Goal: Information Seeking & Learning: Learn about a topic

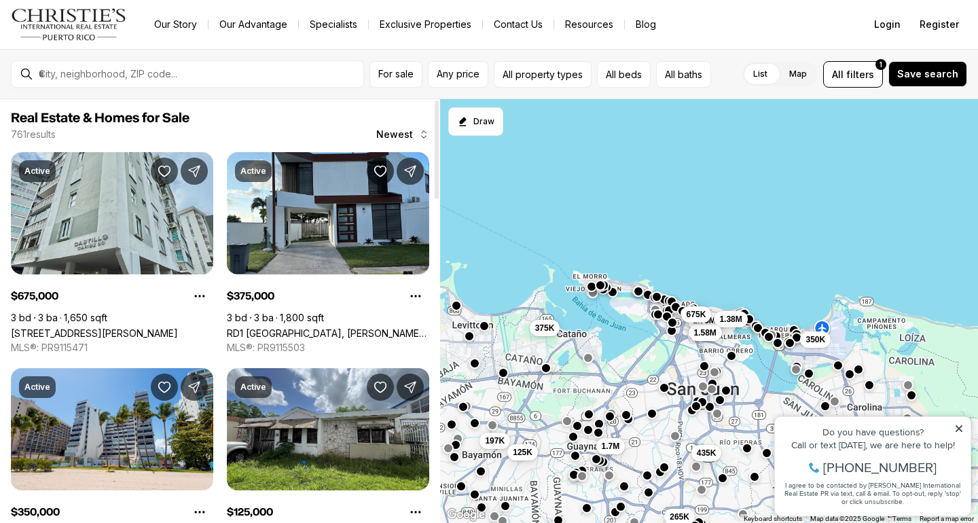
click at [141, 327] on link "60 CARIBE #7A, SAN JUAN PR, 00907" at bounding box center [94, 333] width 167 height 12
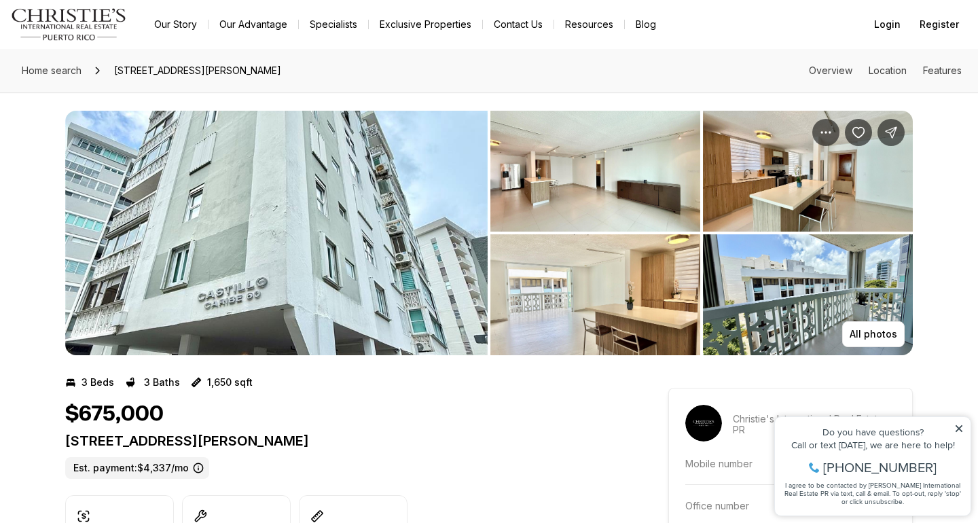
scroll to position [1, 0]
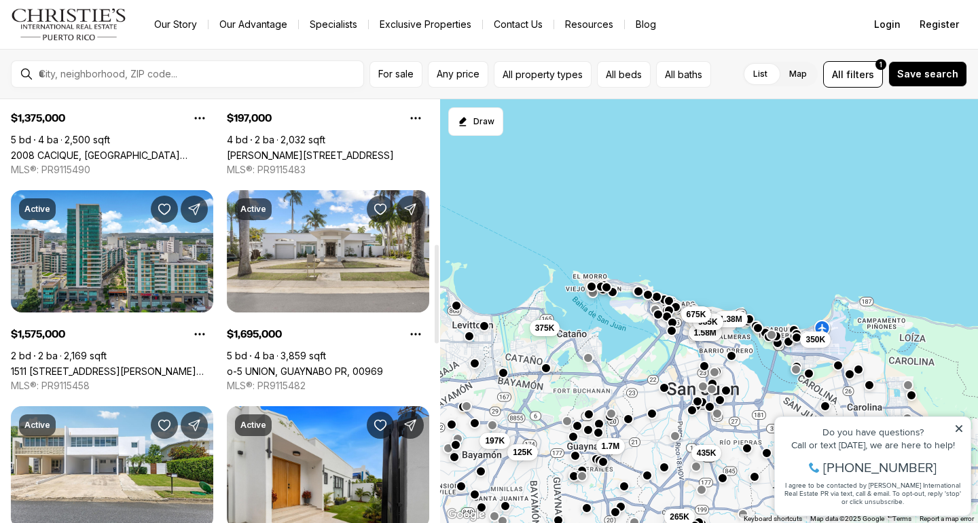
scroll to position [620, 0]
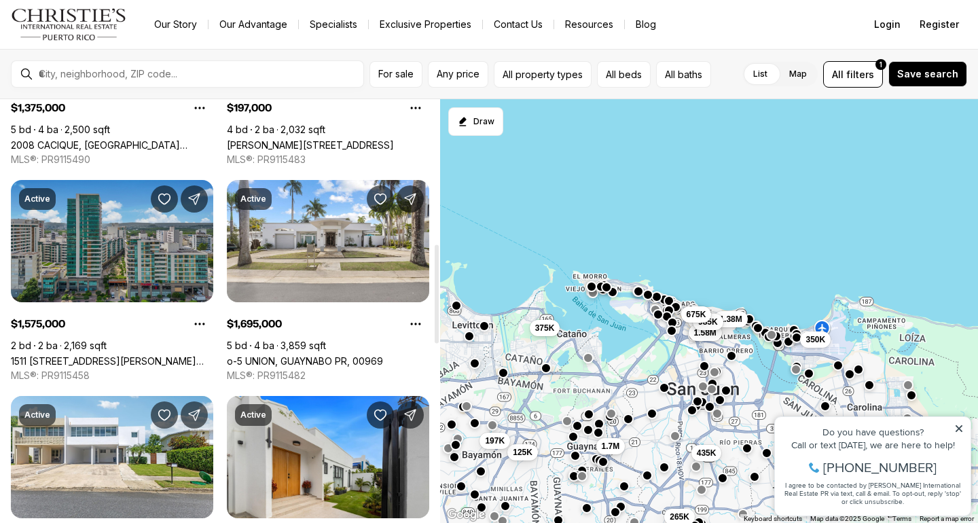
click at [114, 355] on link "1511 AVENIDA PONCE DE LEON #1023, SAN JUAN PR, 00909" at bounding box center [112, 361] width 202 height 12
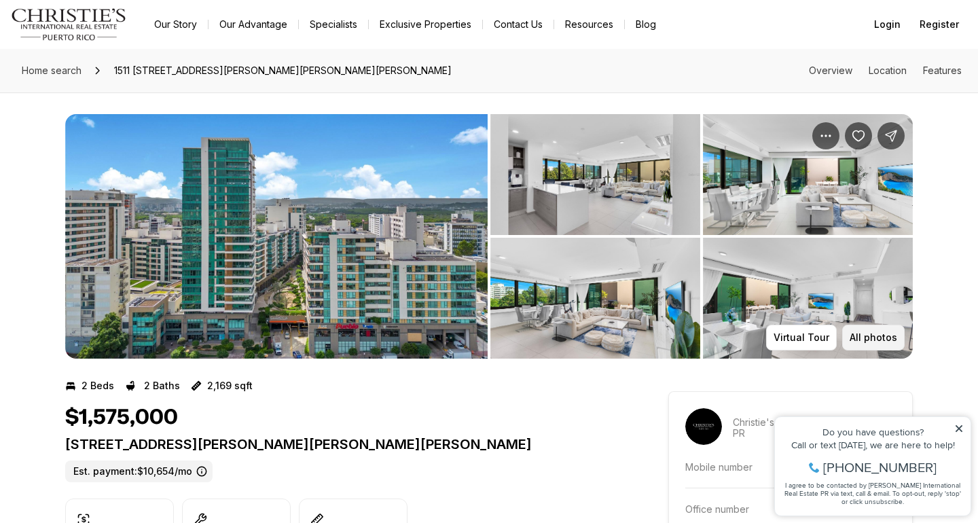
click at [876, 336] on p "All photos" at bounding box center [873, 337] width 48 height 11
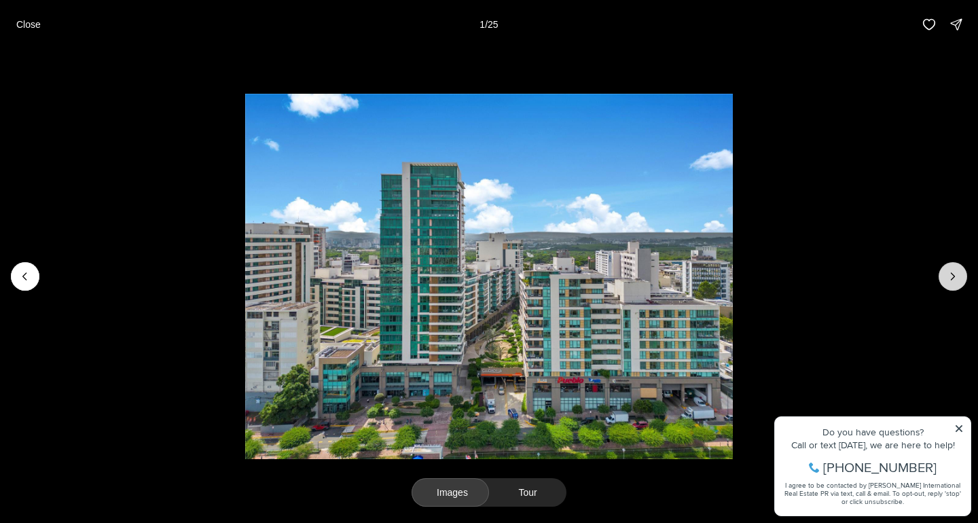
click at [957, 274] on icon "Next slide" at bounding box center [953, 277] width 14 height 14
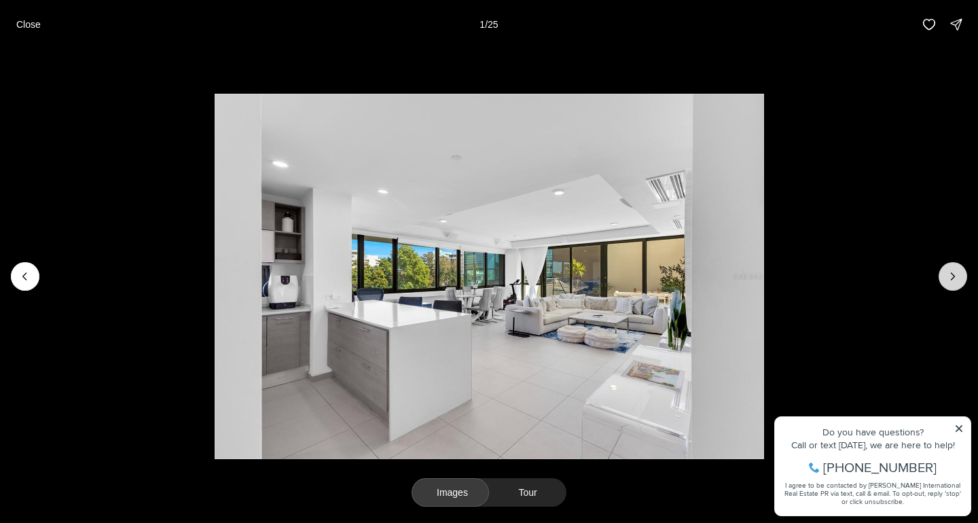
click at [957, 274] on icon "Next slide" at bounding box center [953, 277] width 14 height 14
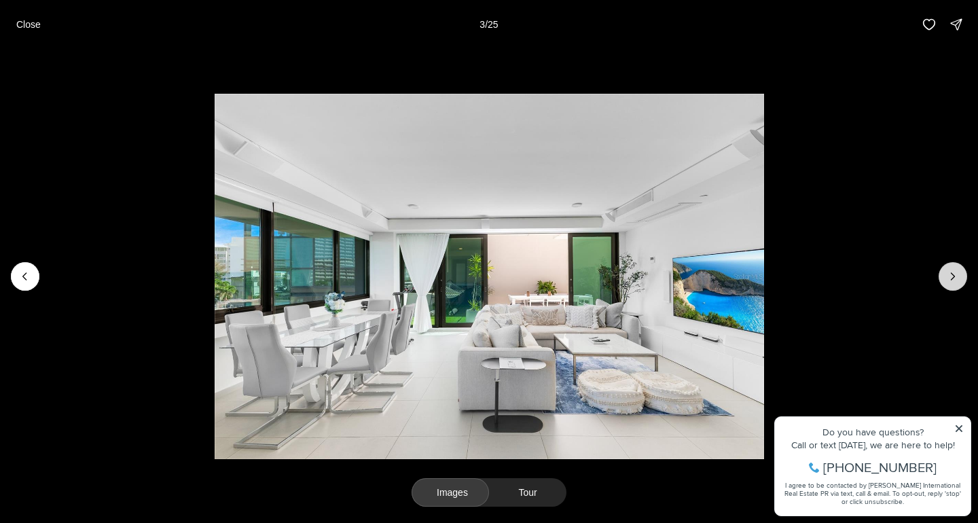
click at [957, 274] on icon "Next slide" at bounding box center [953, 277] width 14 height 14
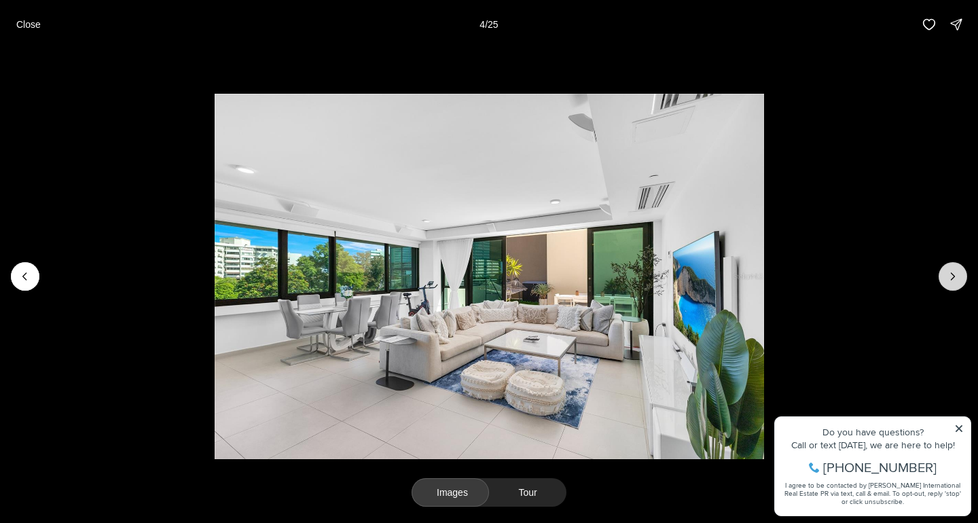
click at [957, 274] on icon "Next slide" at bounding box center [953, 277] width 14 height 14
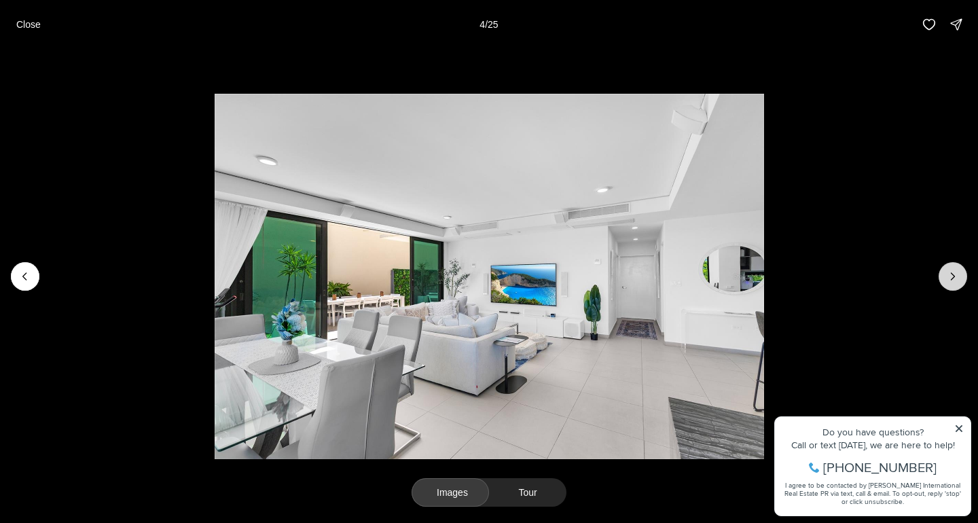
click at [957, 274] on icon "Next slide" at bounding box center [953, 277] width 14 height 14
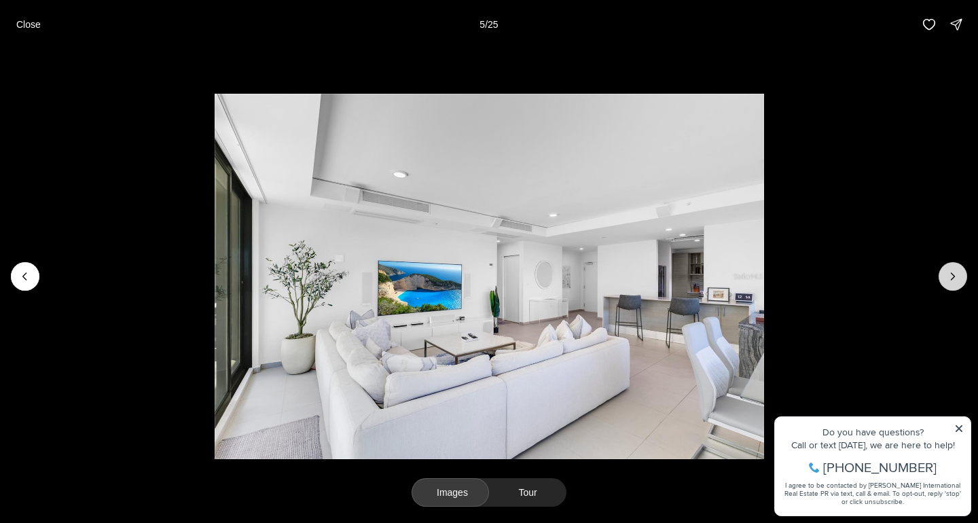
click at [957, 274] on icon "Next slide" at bounding box center [953, 277] width 14 height 14
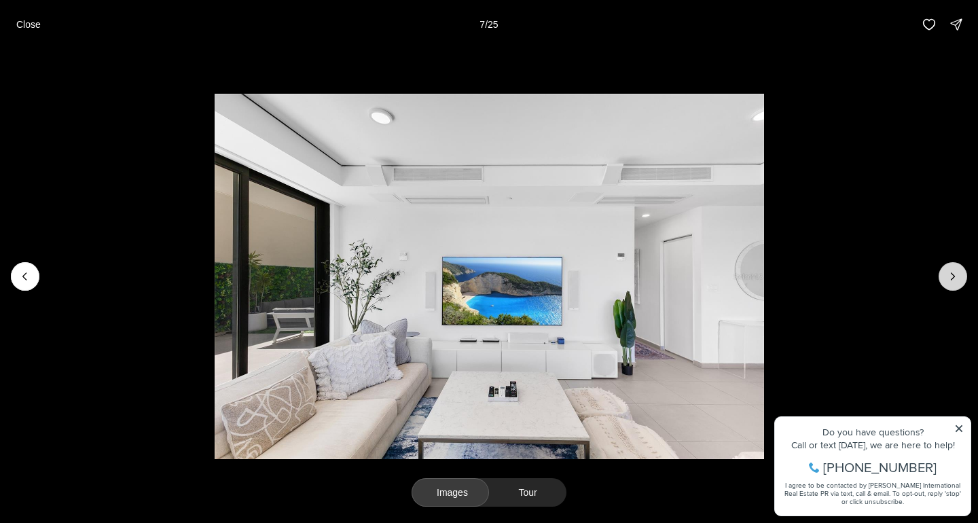
click at [957, 274] on icon "Next slide" at bounding box center [953, 277] width 14 height 14
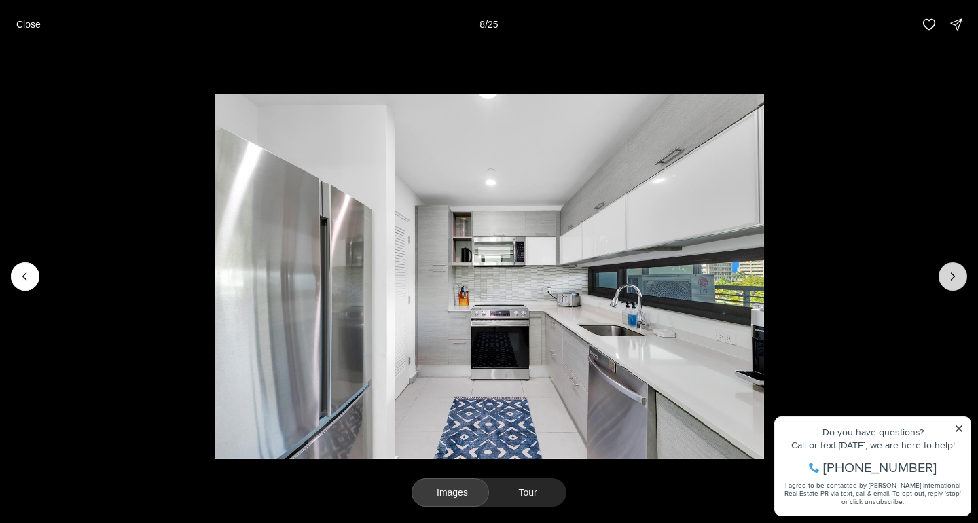
click at [957, 274] on icon "Next slide" at bounding box center [953, 277] width 14 height 14
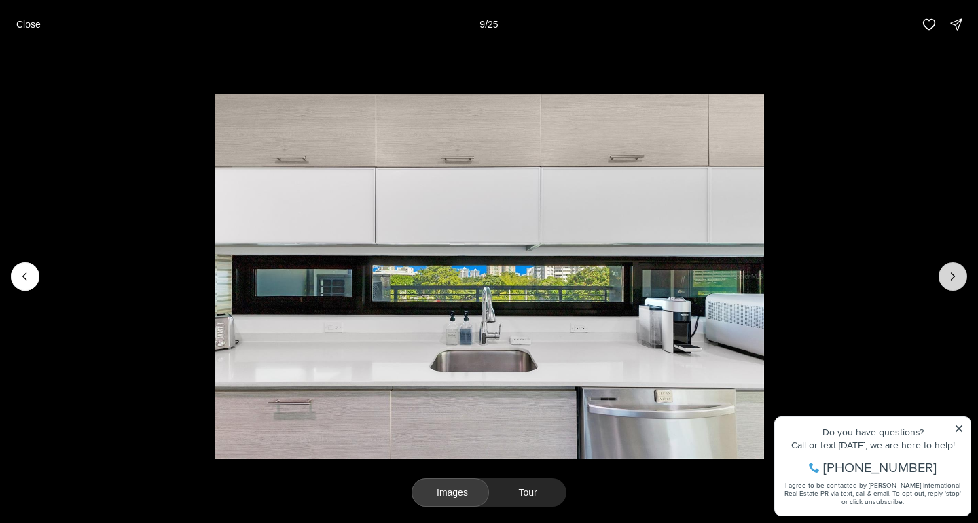
click at [957, 274] on icon "Next slide" at bounding box center [953, 277] width 14 height 14
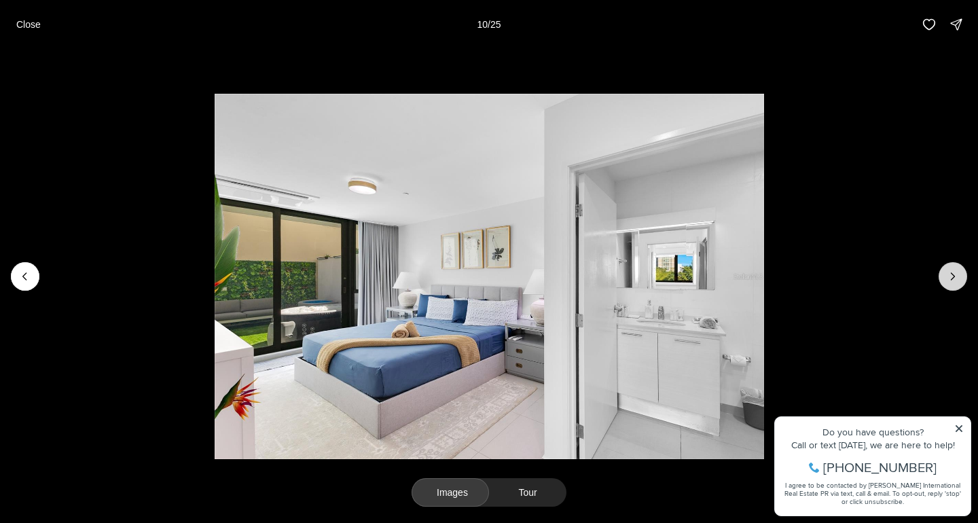
click at [957, 274] on icon "Next slide" at bounding box center [953, 277] width 14 height 14
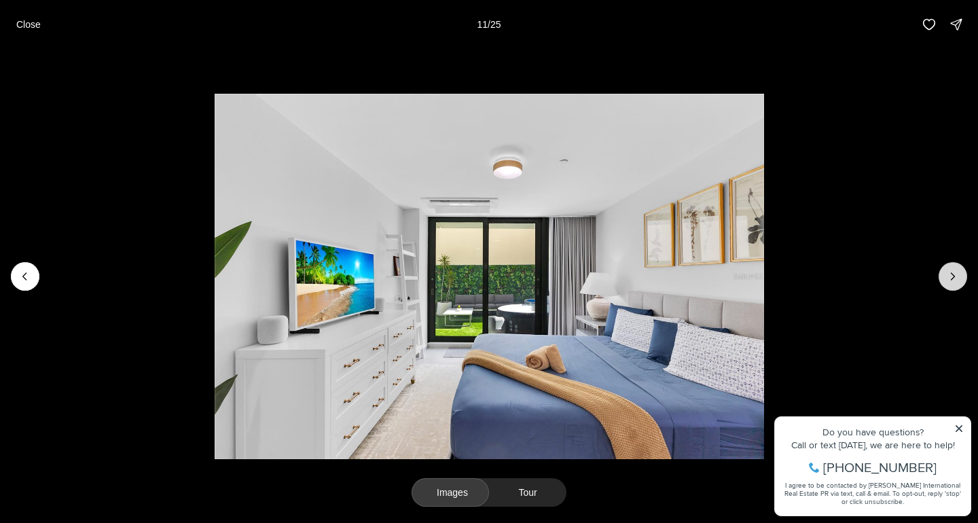
click at [957, 274] on icon "Next slide" at bounding box center [953, 277] width 14 height 14
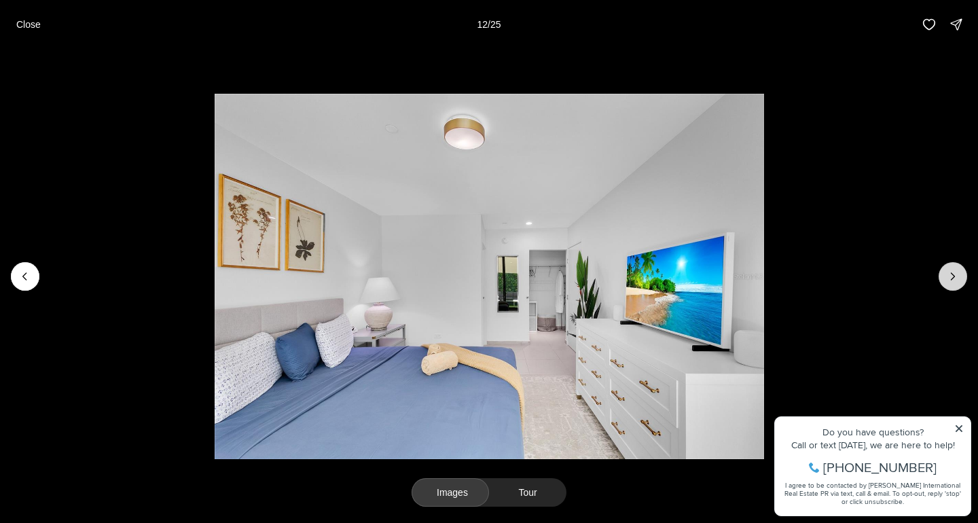
click at [957, 274] on icon "Next slide" at bounding box center [953, 277] width 14 height 14
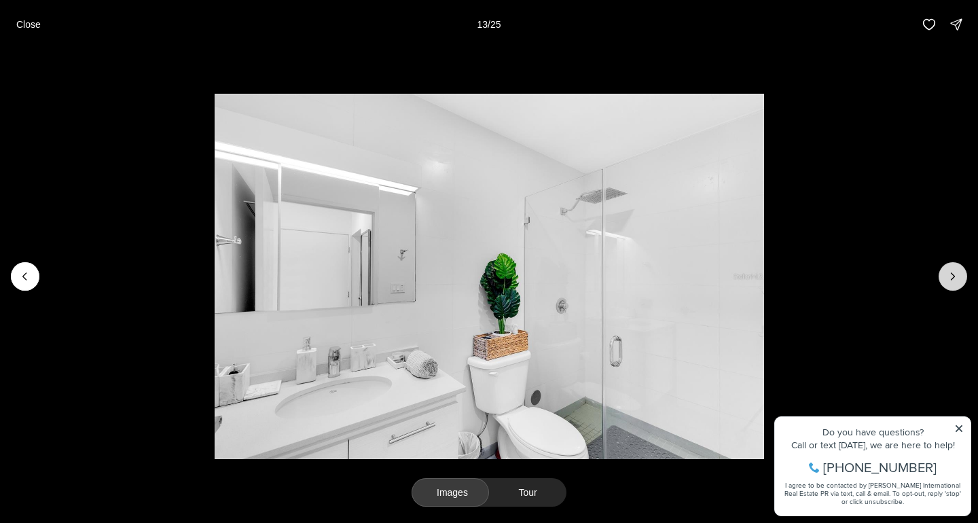
click at [957, 274] on icon "Next slide" at bounding box center [953, 277] width 14 height 14
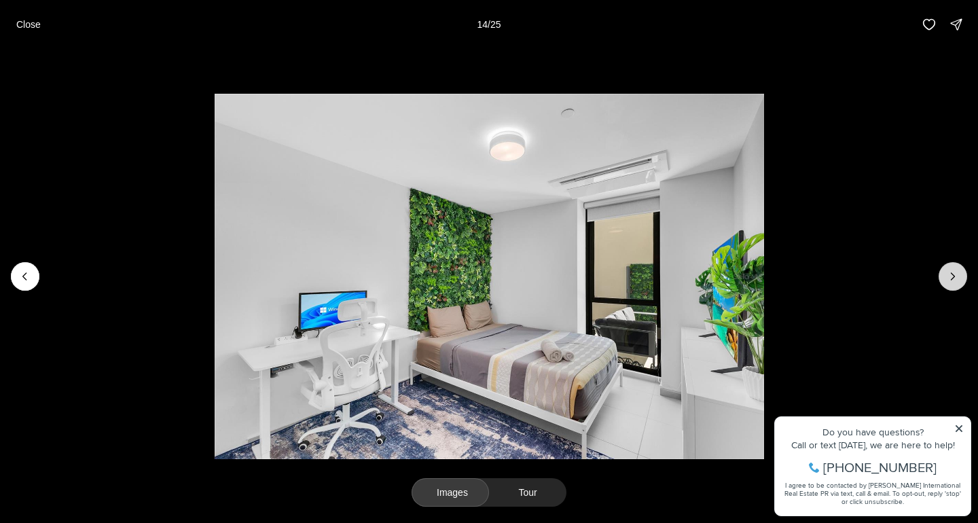
click at [957, 274] on icon "Next slide" at bounding box center [953, 277] width 14 height 14
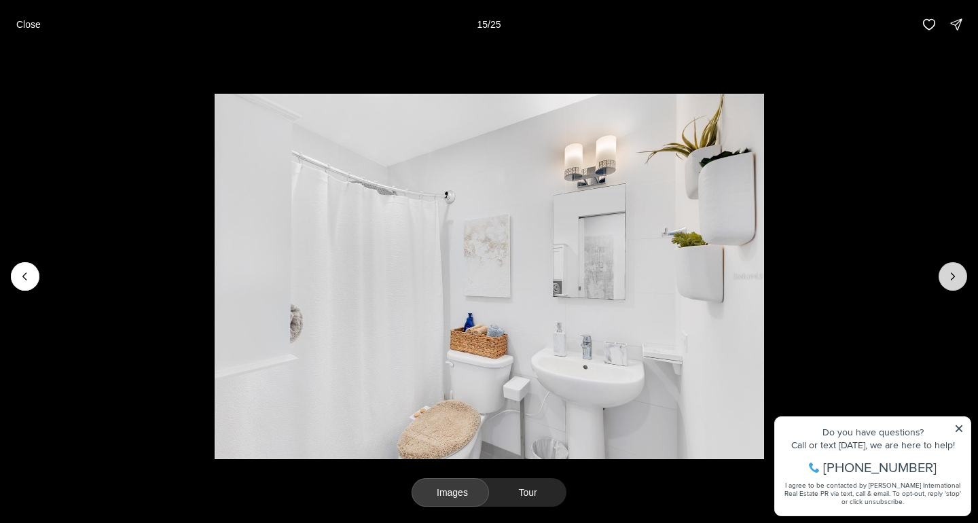
click at [957, 274] on icon "Next slide" at bounding box center [953, 277] width 14 height 14
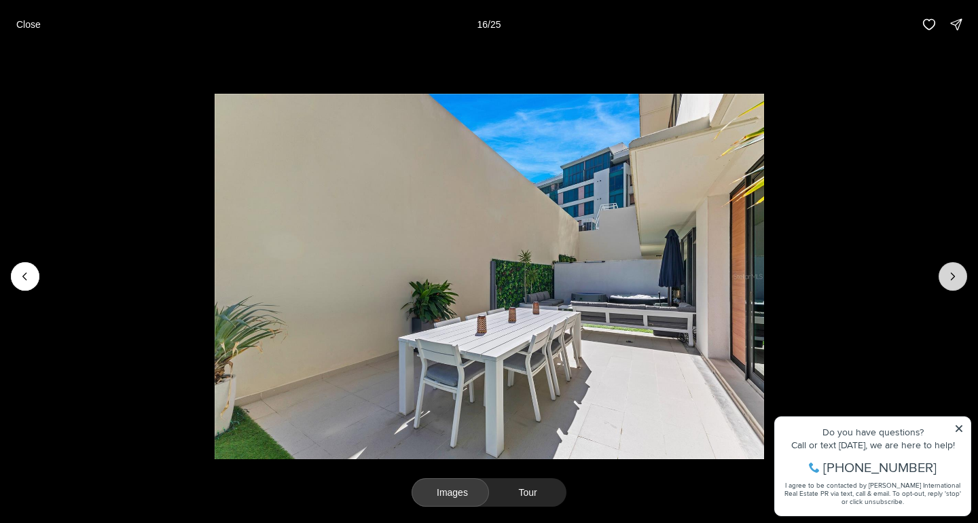
click at [957, 274] on icon "Next slide" at bounding box center [953, 277] width 14 height 14
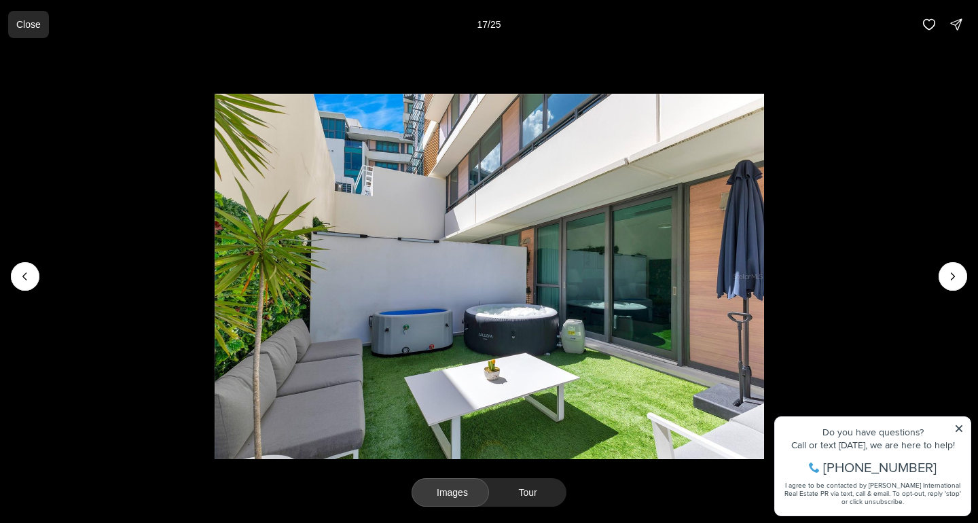
click at [35, 28] on p "Close" at bounding box center [28, 24] width 24 height 11
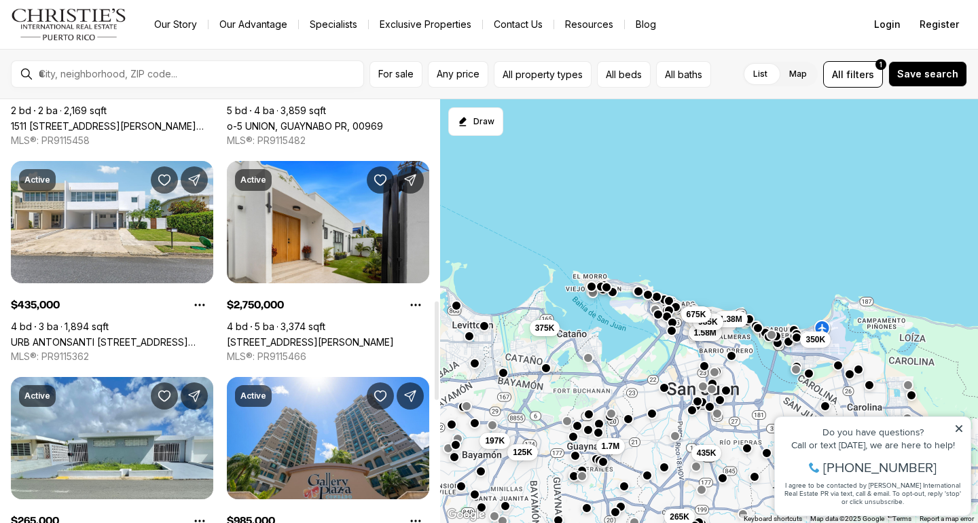
scroll to position [870, 0]
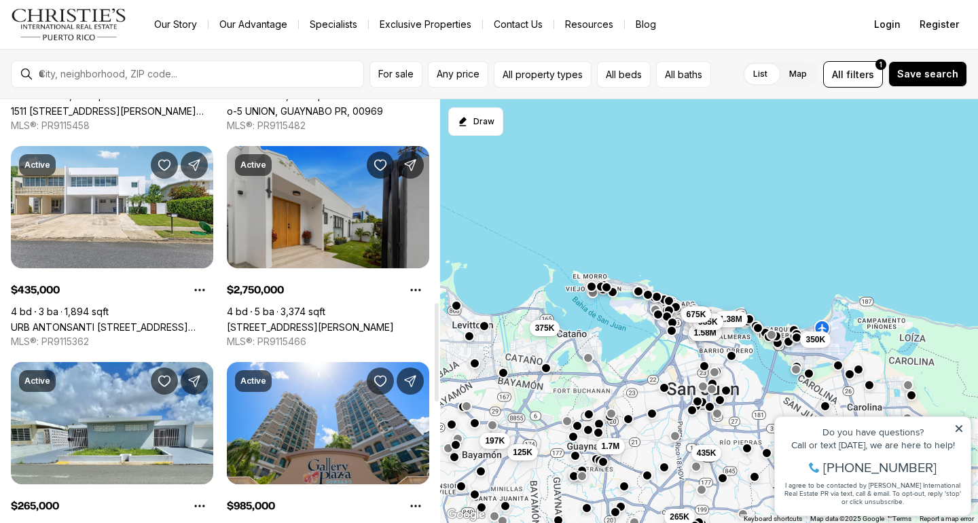
click at [331, 321] on link "[STREET_ADDRESS][PERSON_NAME]" at bounding box center [310, 327] width 167 height 12
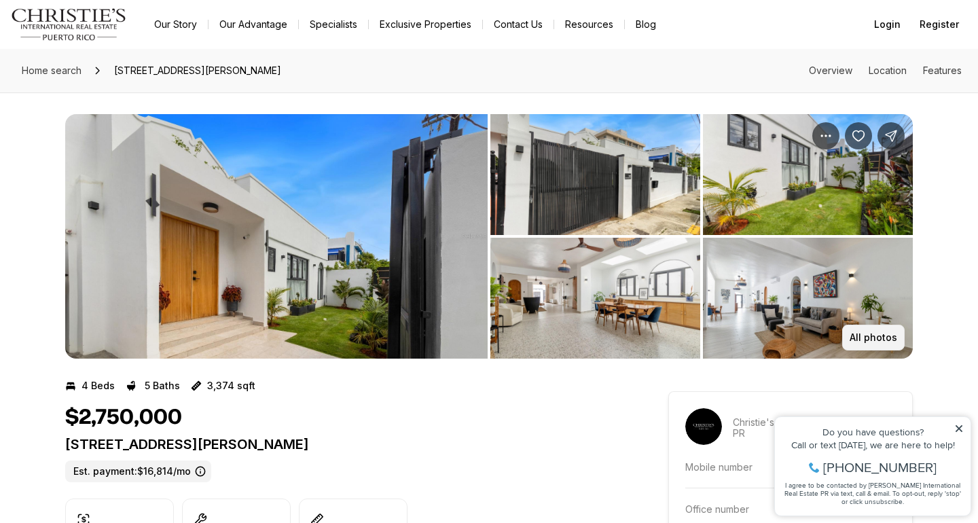
click at [883, 332] on p "All photos" at bounding box center [873, 337] width 48 height 11
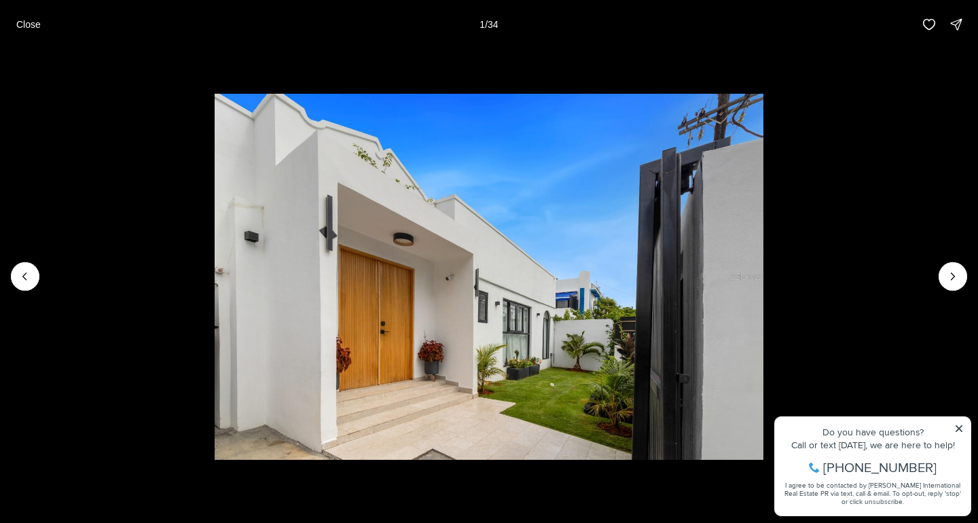
click at [764, 274] on img "1 of 34" at bounding box center [489, 277] width 549 height 366
click at [943, 274] on button "Next slide" at bounding box center [952, 276] width 29 height 29
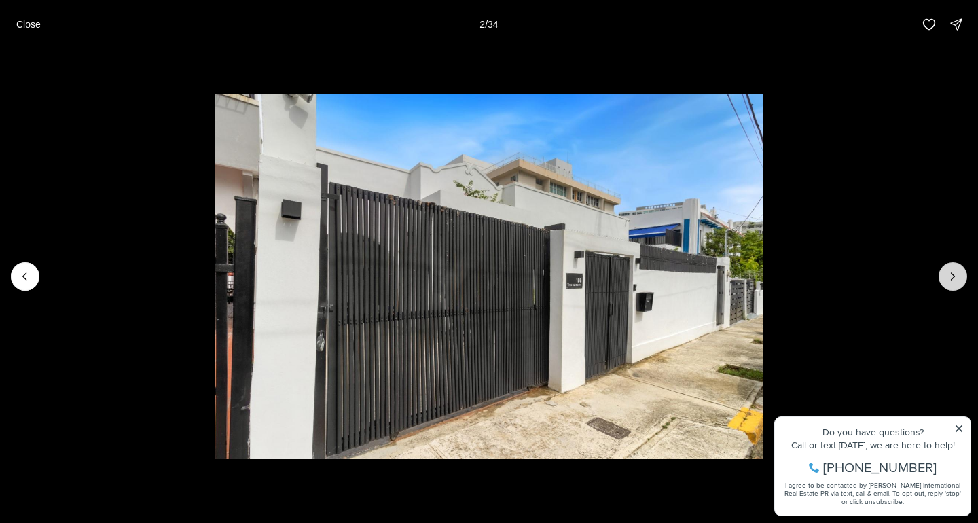
click at [947, 274] on icon "Next slide" at bounding box center [953, 277] width 14 height 14
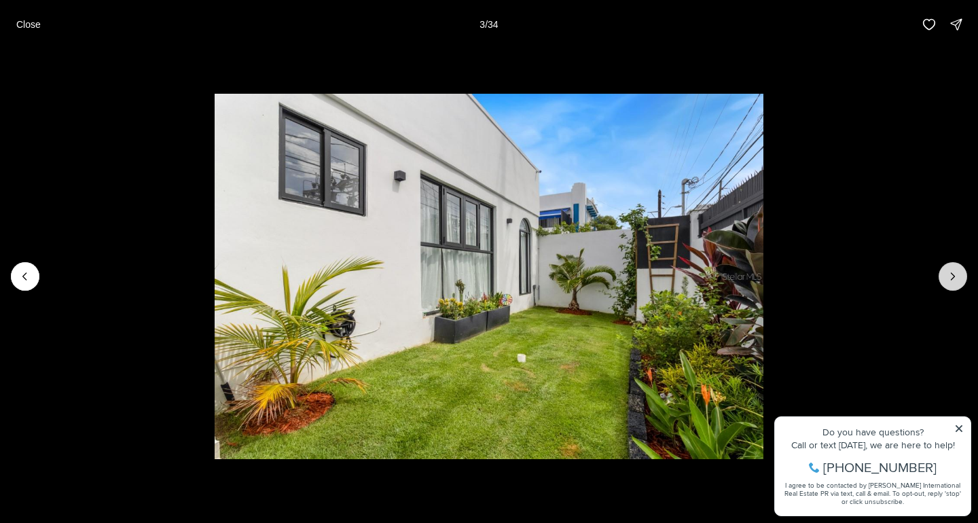
click at [947, 274] on icon "Next slide" at bounding box center [953, 277] width 14 height 14
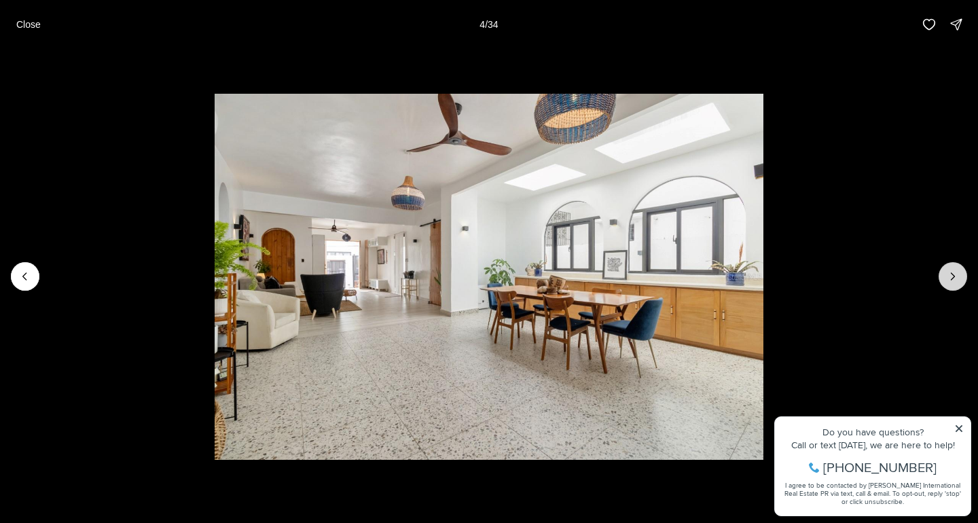
click at [947, 274] on icon "Next slide" at bounding box center [953, 277] width 14 height 14
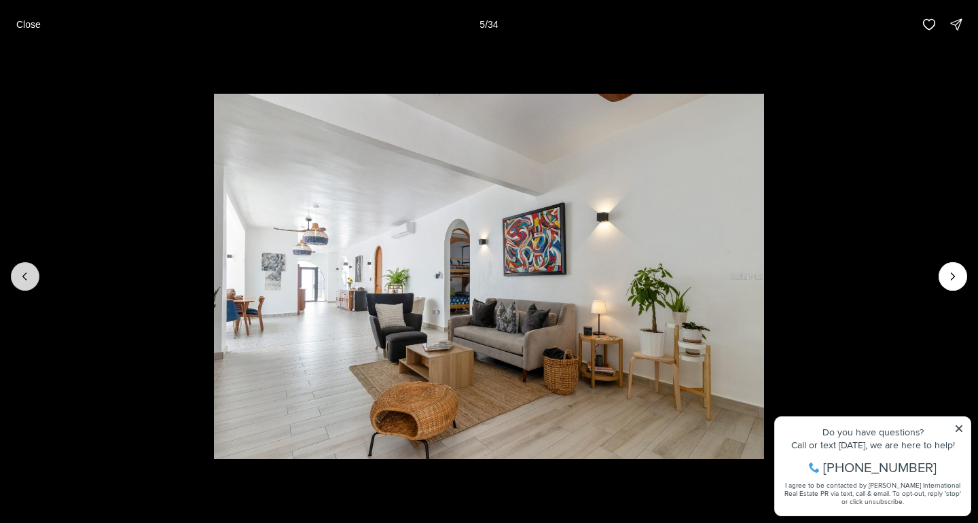
click at [16, 280] on button "Previous slide" at bounding box center [25, 276] width 29 height 29
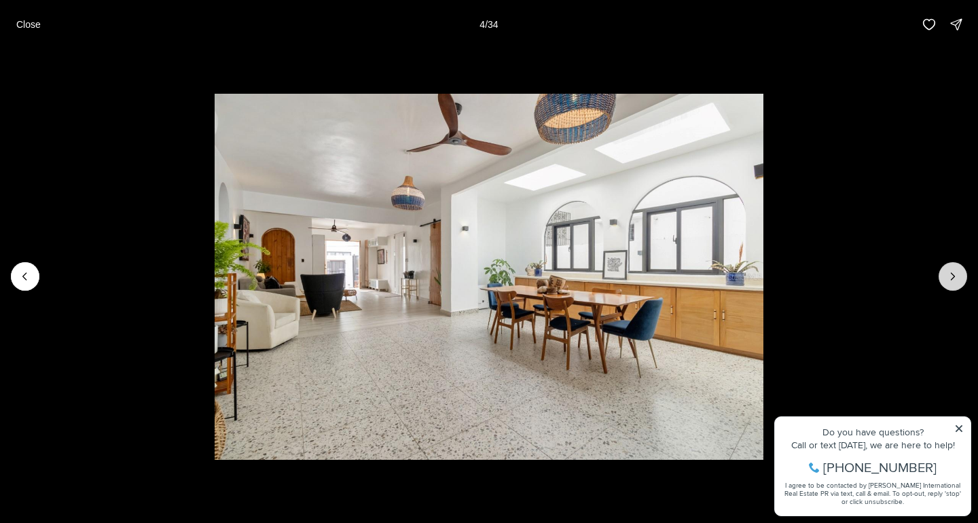
click at [944, 274] on button "Next slide" at bounding box center [952, 276] width 29 height 29
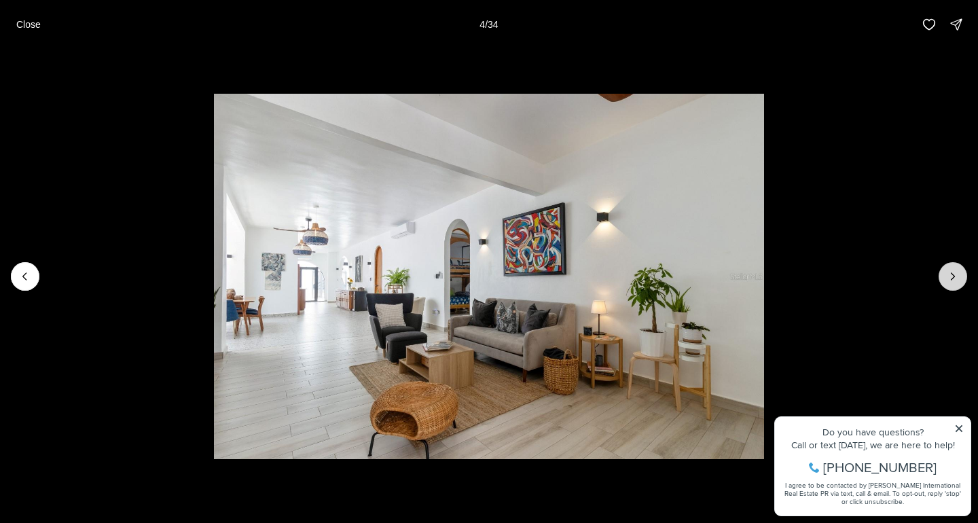
click at [944, 274] on button "Next slide" at bounding box center [952, 276] width 29 height 29
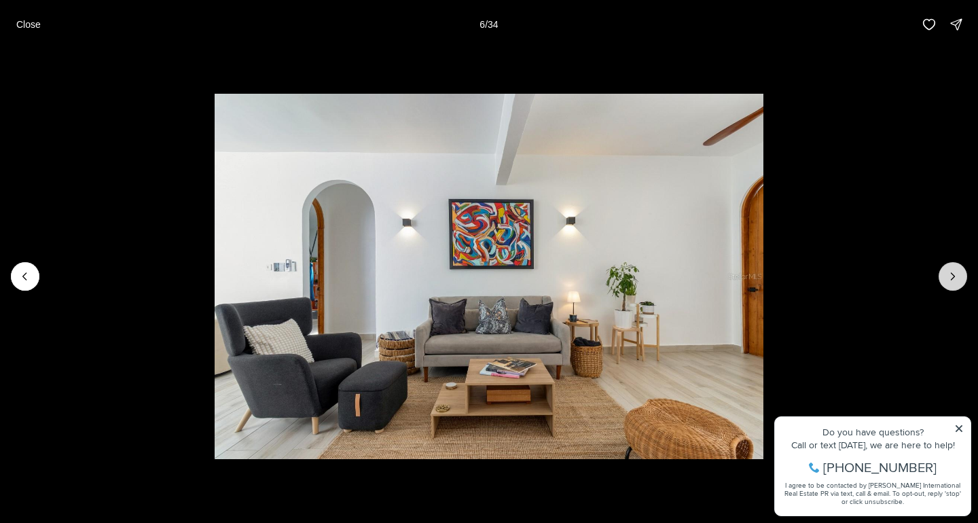
click at [944, 274] on button "Next slide" at bounding box center [952, 276] width 29 height 29
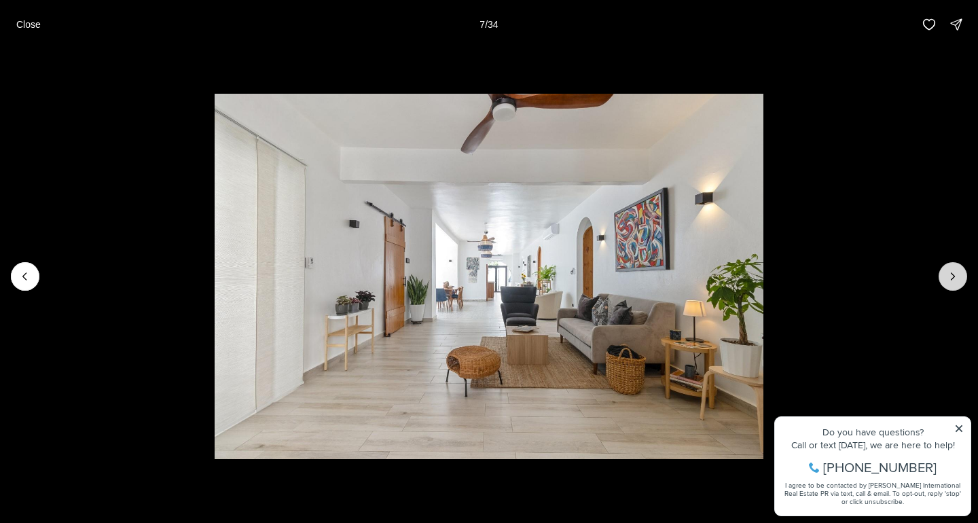
click at [944, 274] on button "Next slide" at bounding box center [952, 276] width 29 height 29
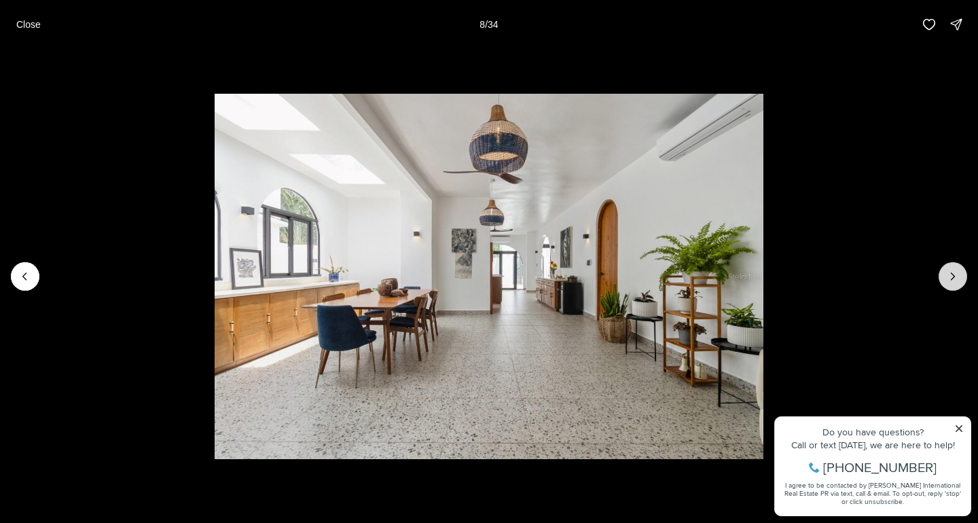
click at [944, 274] on button "Next slide" at bounding box center [952, 276] width 29 height 29
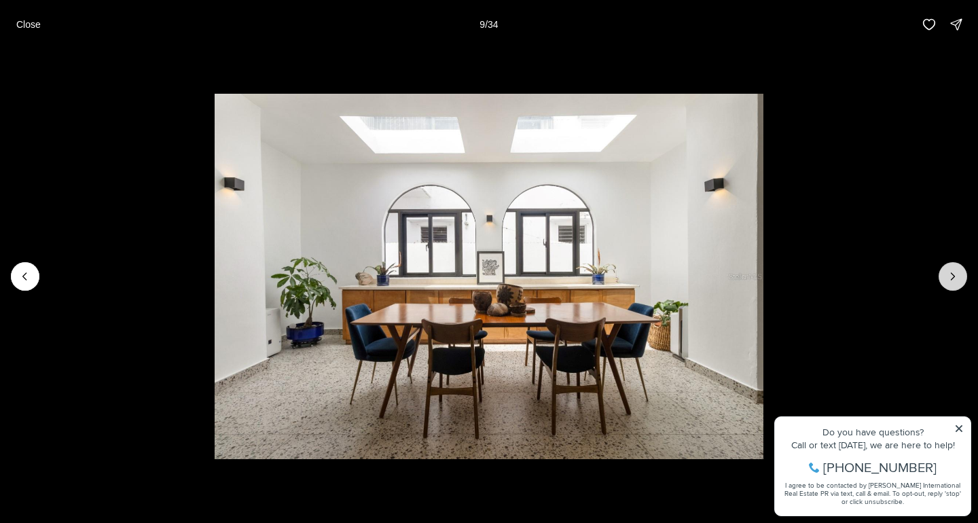
click at [944, 274] on button "Next slide" at bounding box center [952, 276] width 29 height 29
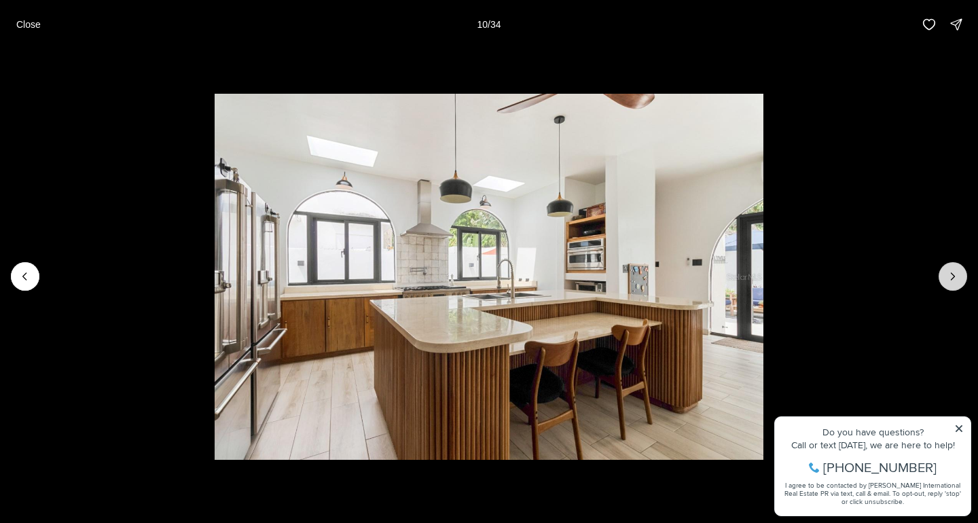
click at [944, 274] on button "Next slide" at bounding box center [952, 276] width 29 height 29
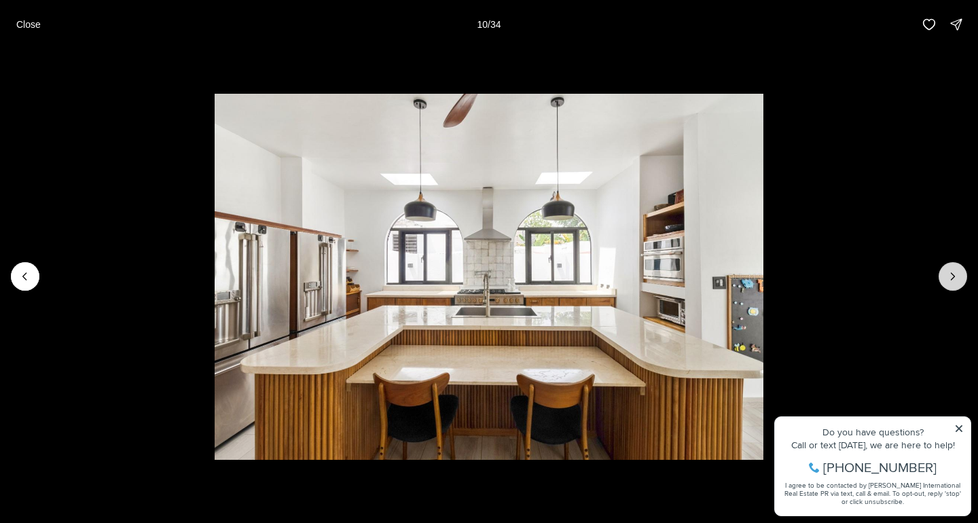
click at [944, 274] on button "Next slide" at bounding box center [952, 276] width 29 height 29
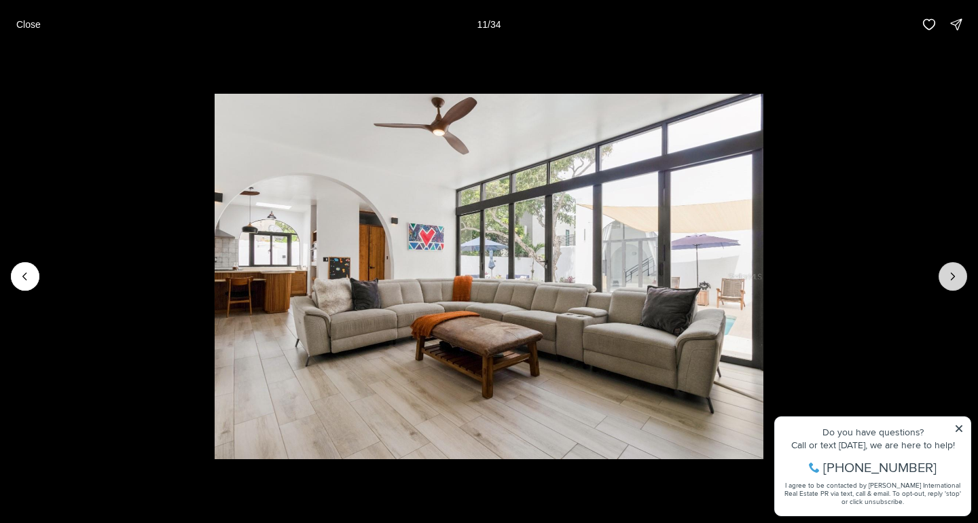
click at [944, 274] on button "Next slide" at bounding box center [952, 276] width 29 height 29
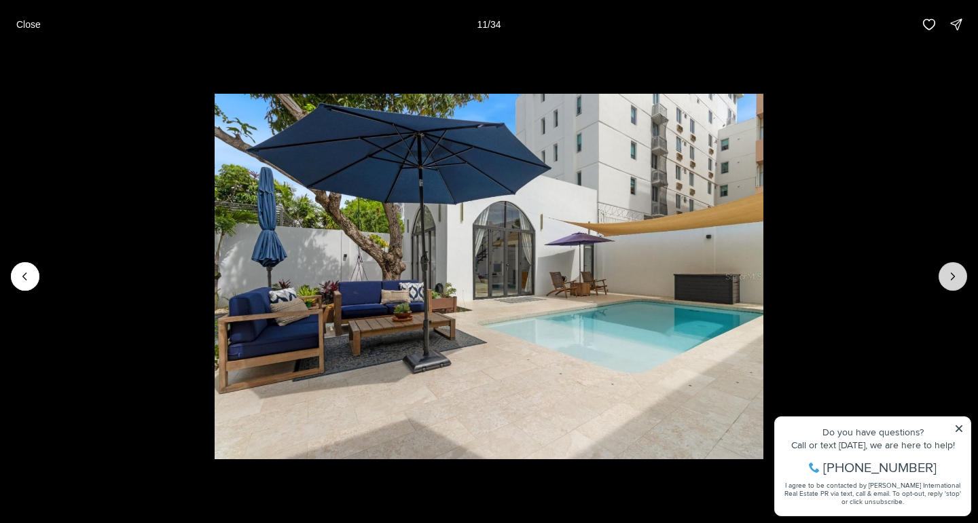
click at [944, 274] on button "Next slide" at bounding box center [952, 276] width 29 height 29
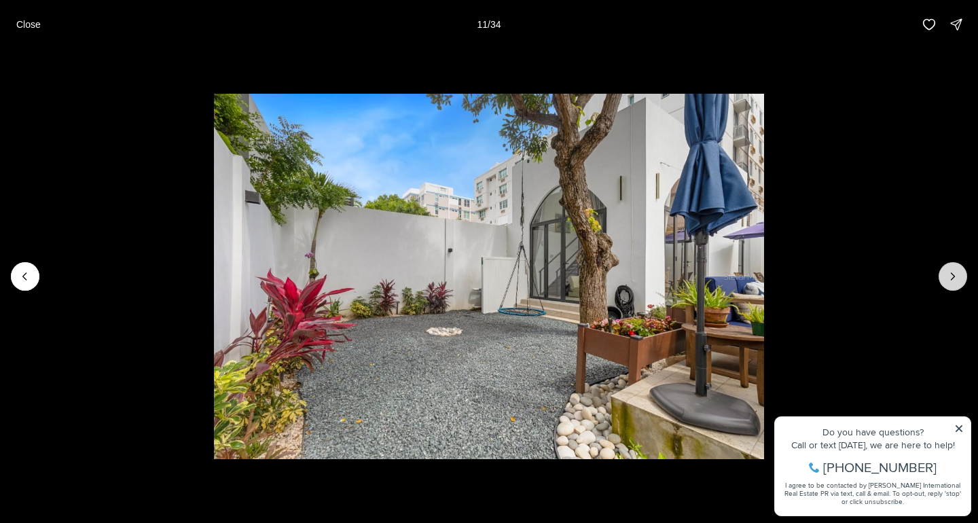
click at [944, 274] on button "Next slide" at bounding box center [952, 276] width 29 height 29
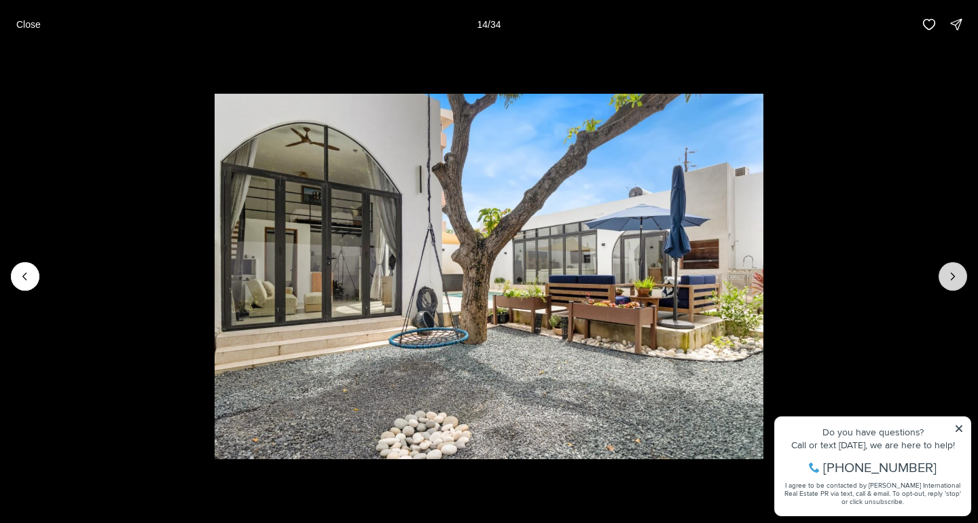
click at [944, 274] on button "Next slide" at bounding box center [952, 276] width 29 height 29
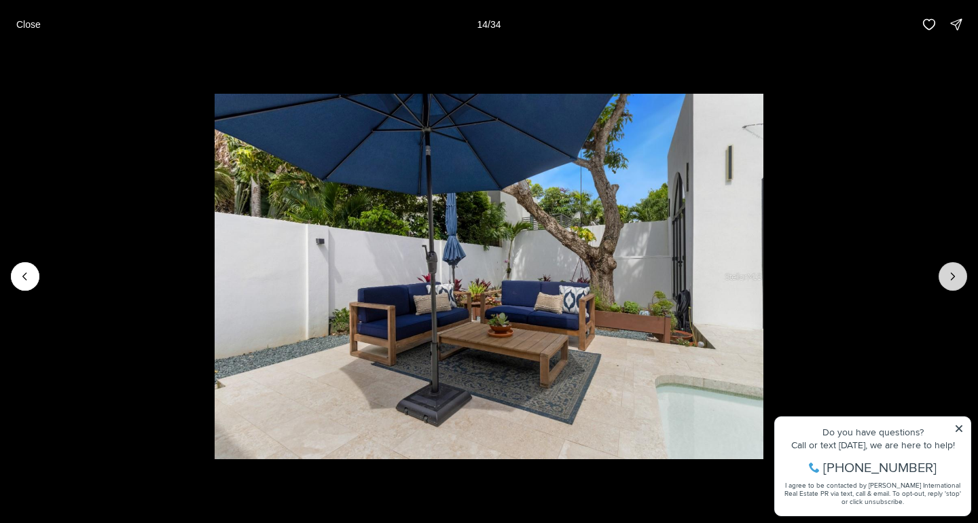
click at [944, 274] on button "Next slide" at bounding box center [952, 276] width 29 height 29
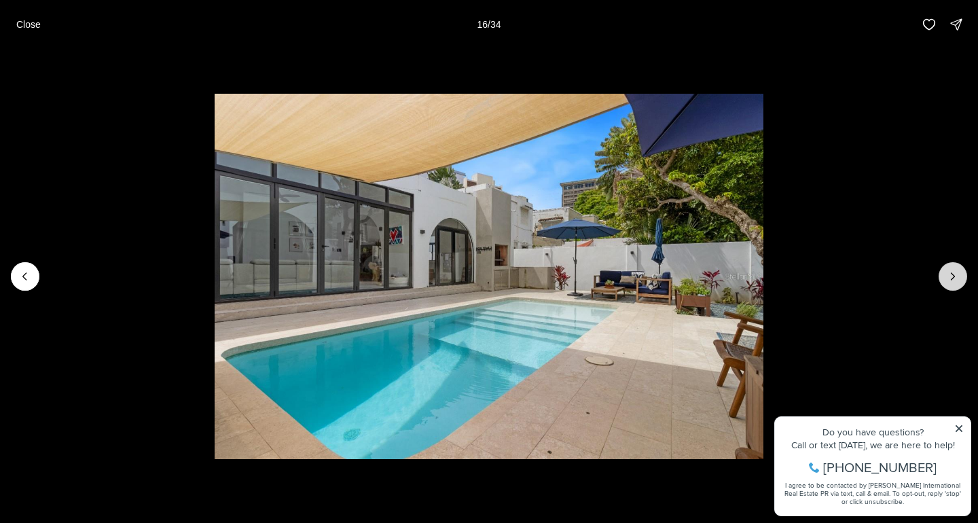
click at [944, 274] on button "Next slide" at bounding box center [952, 276] width 29 height 29
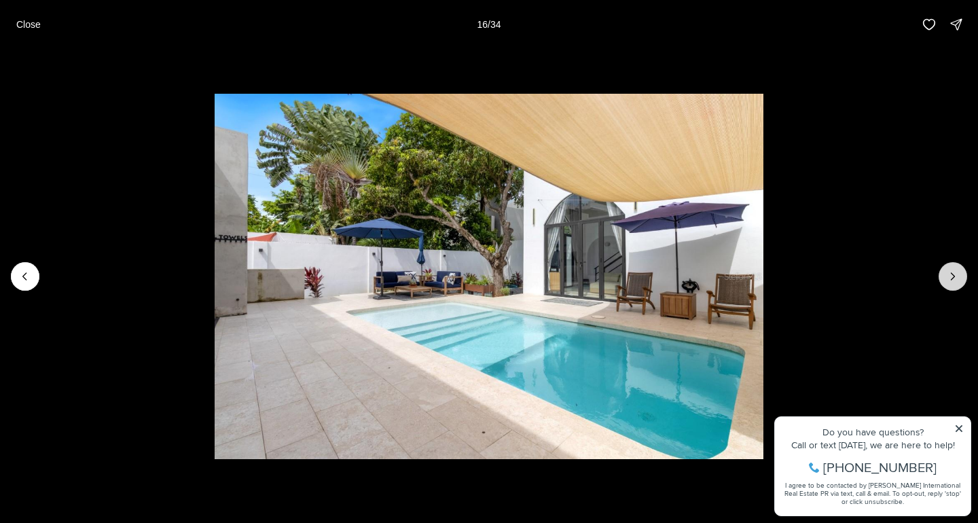
click at [944, 274] on button "Next slide" at bounding box center [952, 276] width 29 height 29
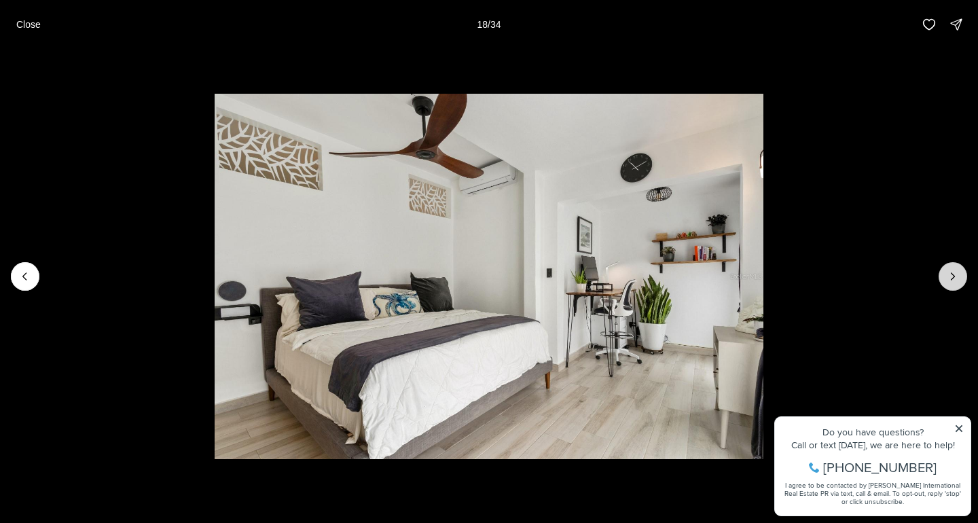
click at [944, 274] on button "Next slide" at bounding box center [952, 276] width 29 height 29
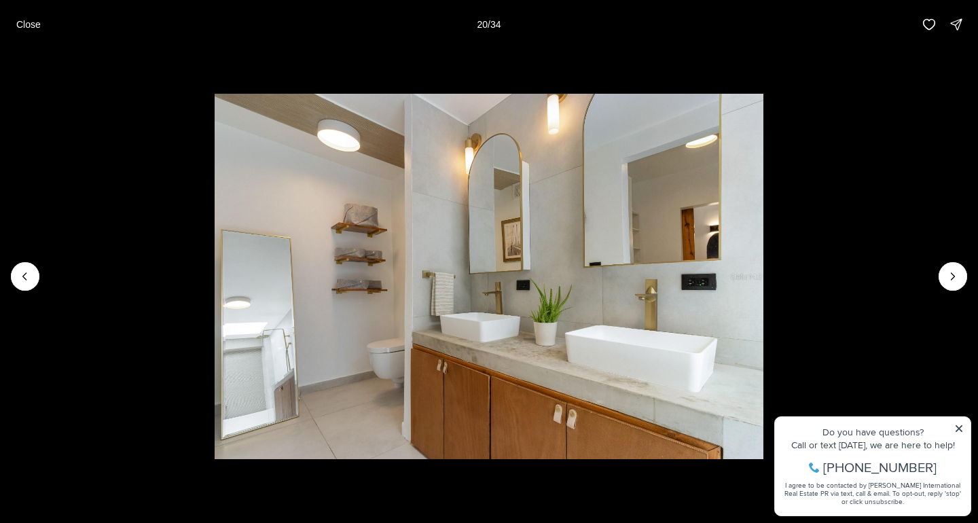
click at [215, 272] on img "20 of 34" at bounding box center [489, 277] width 549 height 366
click at [31, 275] on icon "Previous slide" at bounding box center [25, 277] width 14 height 14
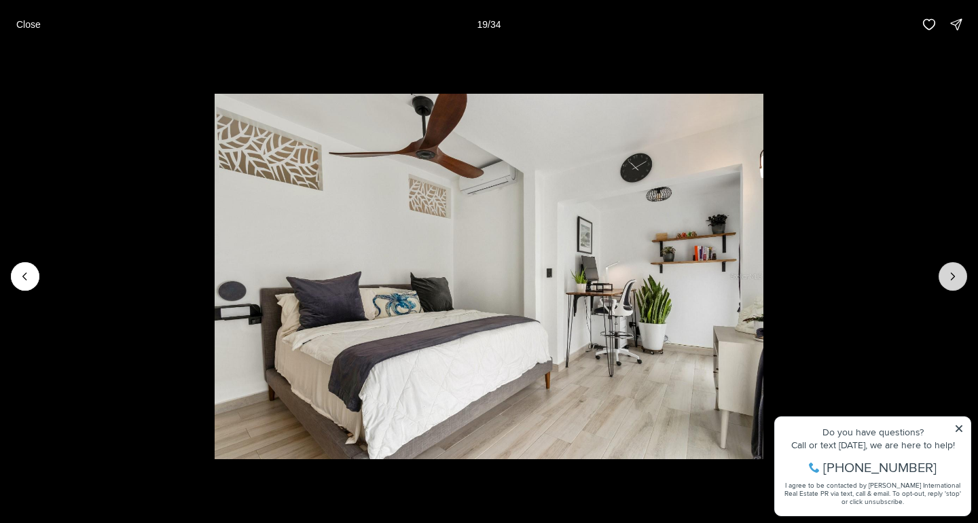
click at [954, 276] on icon "Next slide" at bounding box center [952, 276] width 3 height 7
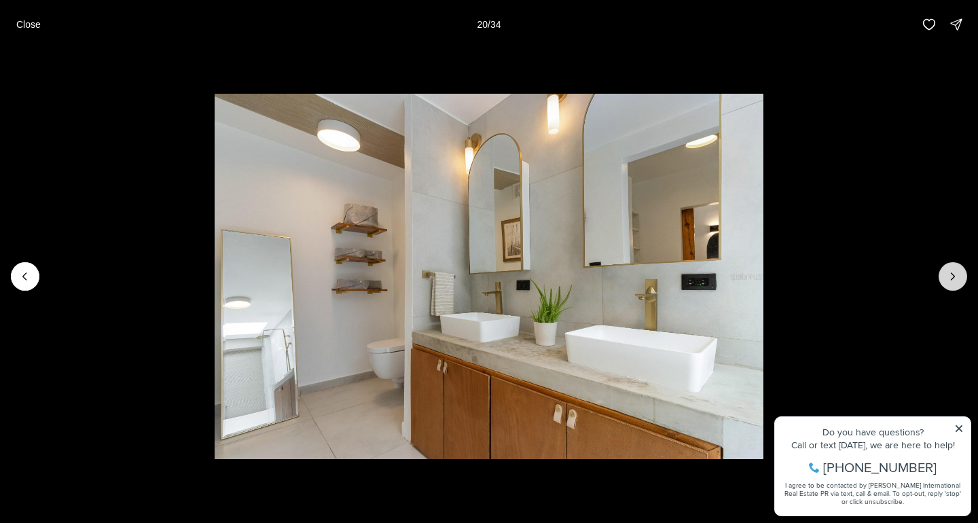
click at [954, 276] on icon "Next slide" at bounding box center [952, 276] width 3 height 7
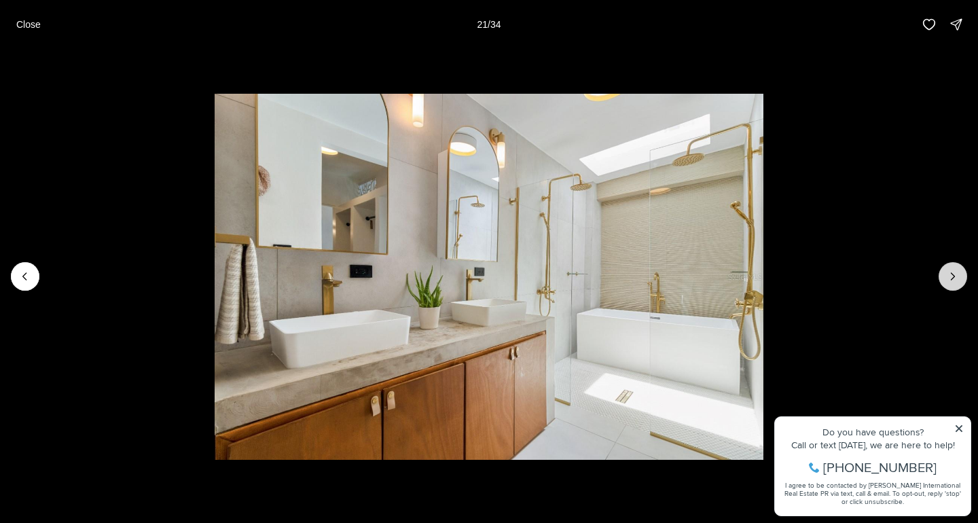
click at [954, 276] on icon "Next slide" at bounding box center [952, 276] width 3 height 7
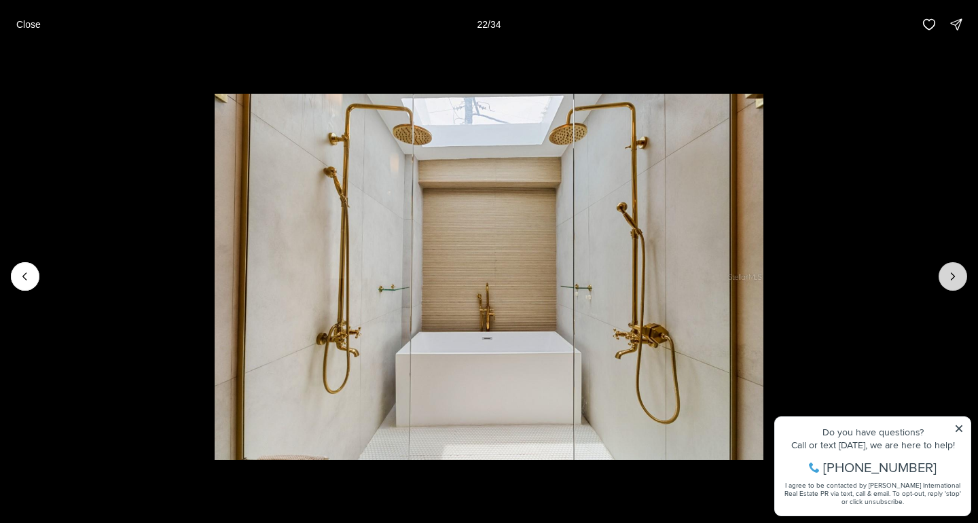
click at [954, 276] on icon "Next slide" at bounding box center [952, 276] width 3 height 7
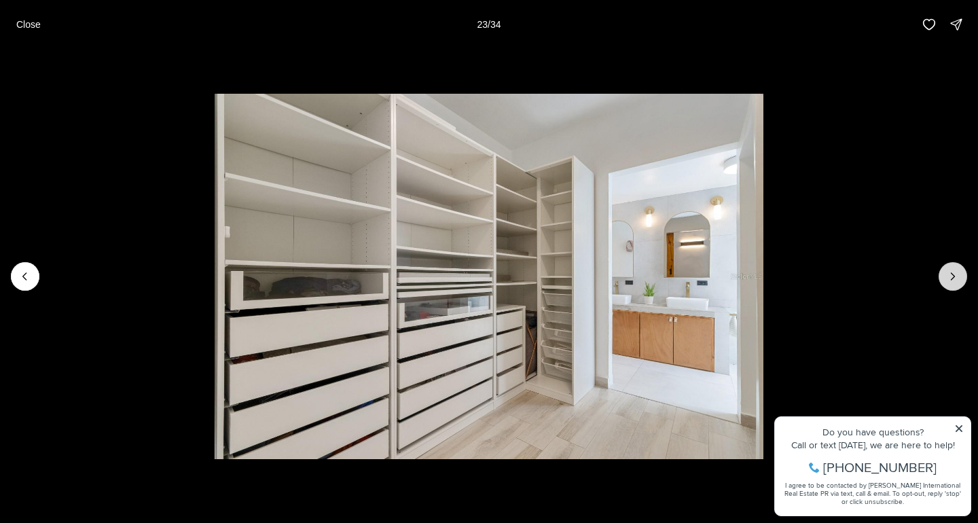
click at [954, 276] on icon "Next slide" at bounding box center [952, 276] width 3 height 7
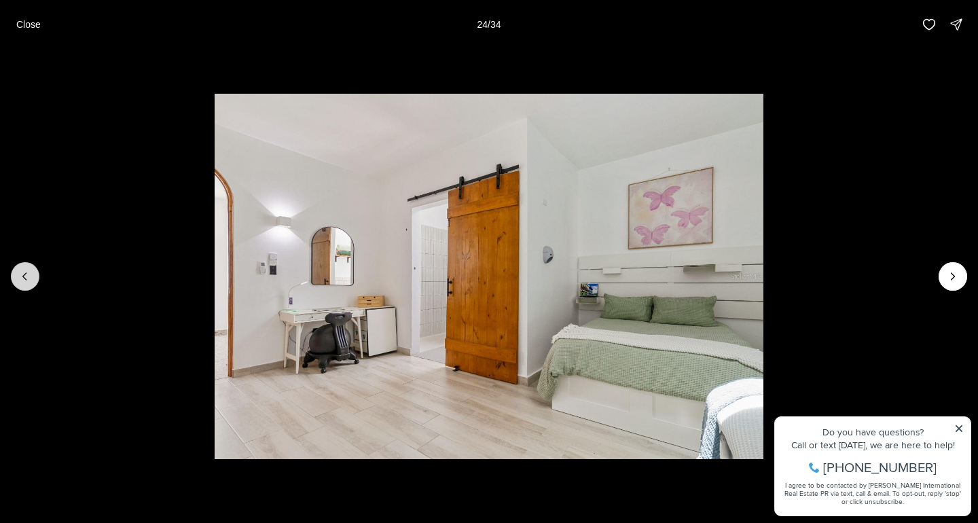
click at [31, 276] on icon "Previous slide" at bounding box center [25, 277] width 14 height 14
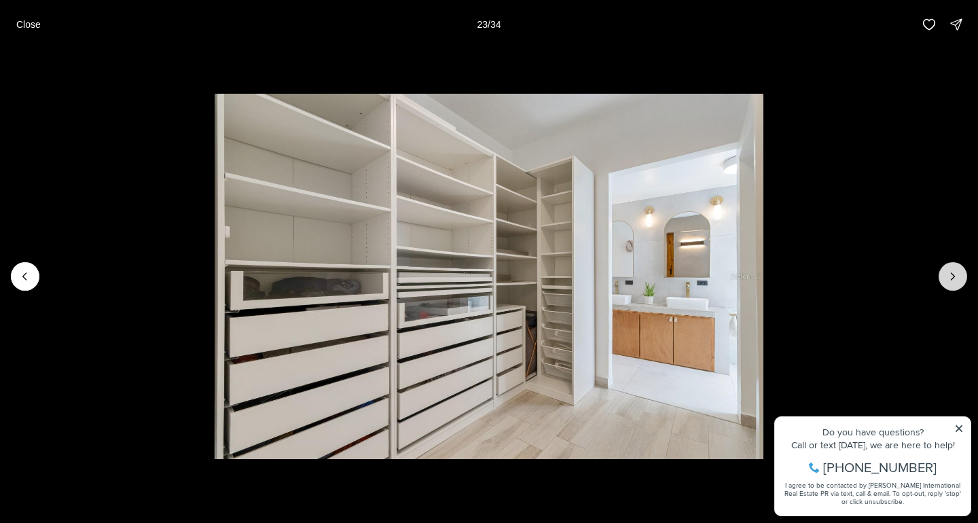
click at [957, 278] on icon "Next slide" at bounding box center [953, 277] width 14 height 14
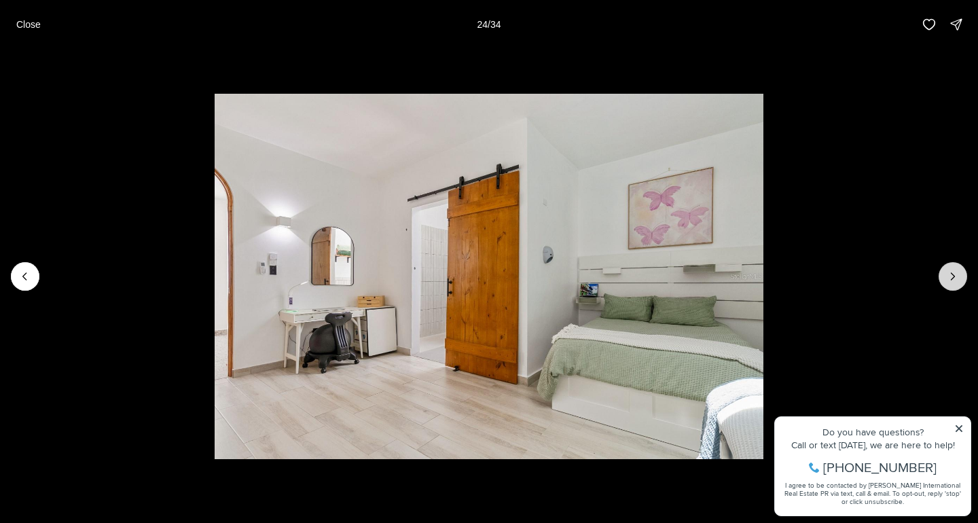
click at [957, 278] on icon "Next slide" at bounding box center [953, 277] width 14 height 14
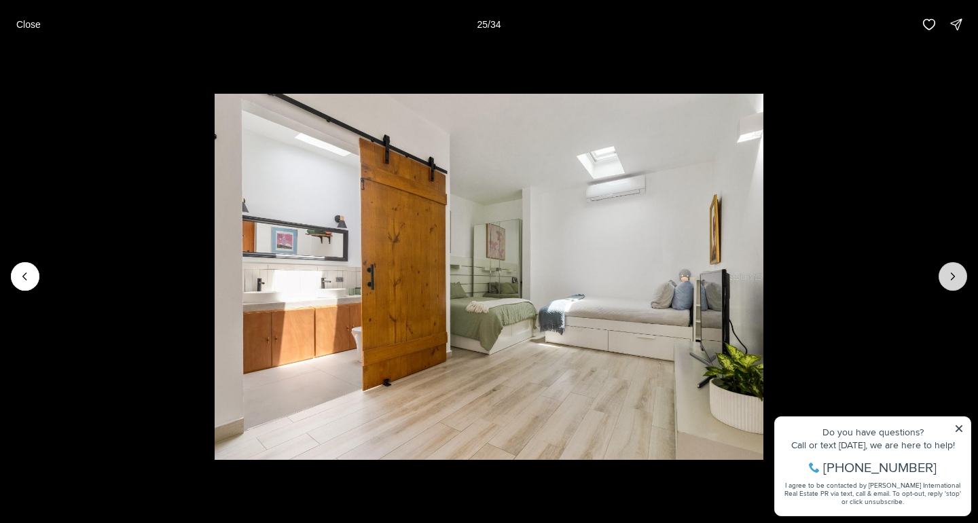
click at [957, 278] on icon "Next slide" at bounding box center [953, 277] width 14 height 14
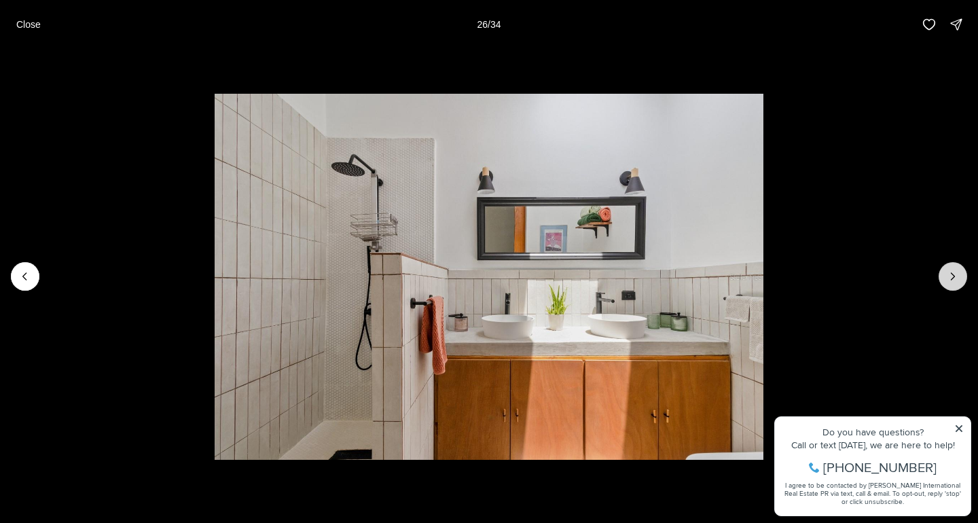
click at [957, 278] on icon "Next slide" at bounding box center [953, 277] width 14 height 14
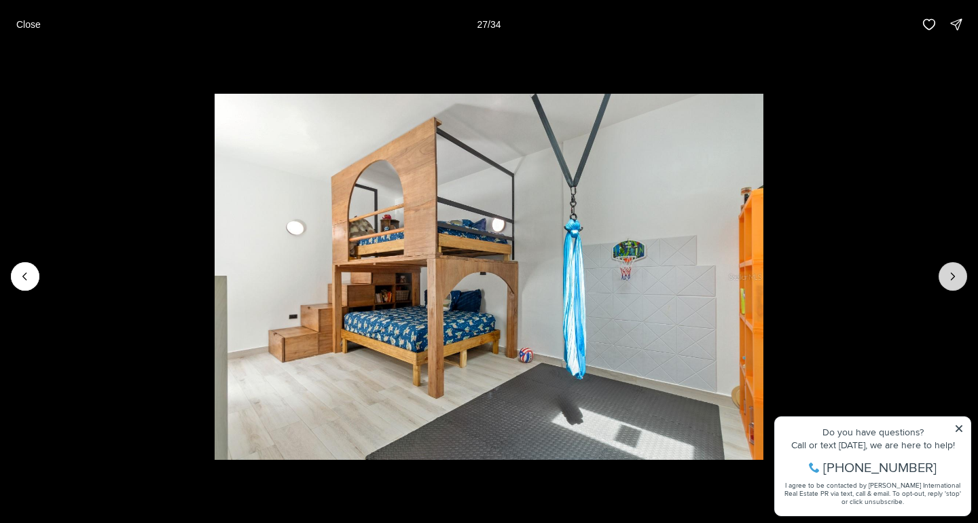
click at [957, 278] on icon "Next slide" at bounding box center [953, 277] width 14 height 14
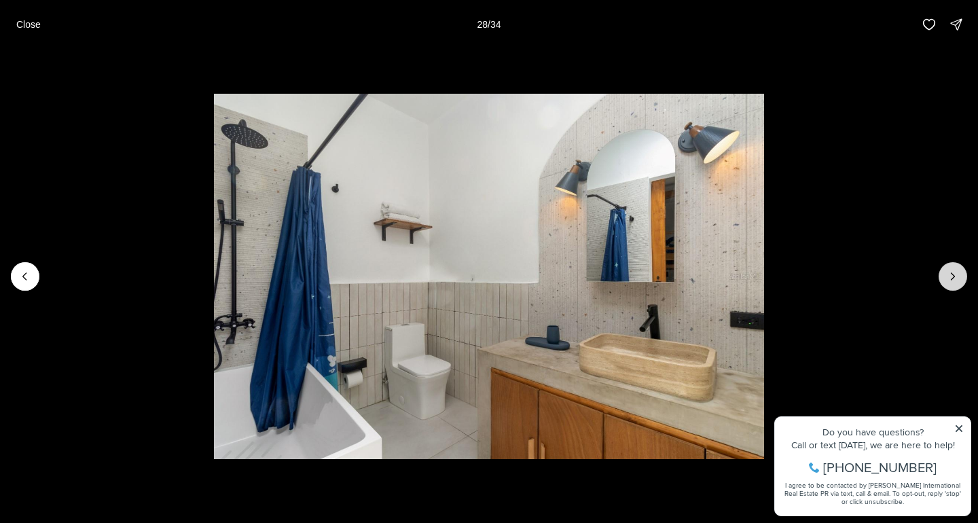
click at [957, 278] on icon "Next slide" at bounding box center [953, 277] width 14 height 14
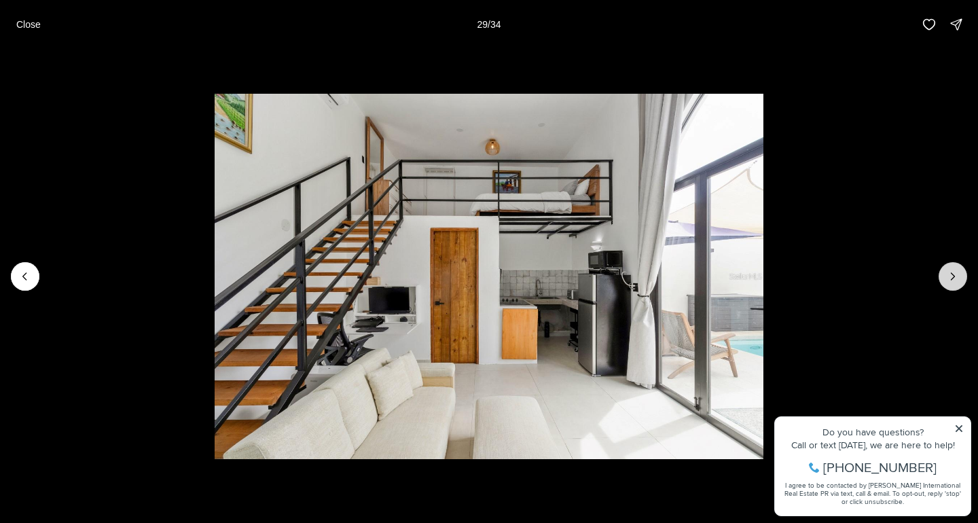
click at [957, 278] on icon "Next slide" at bounding box center [953, 277] width 14 height 14
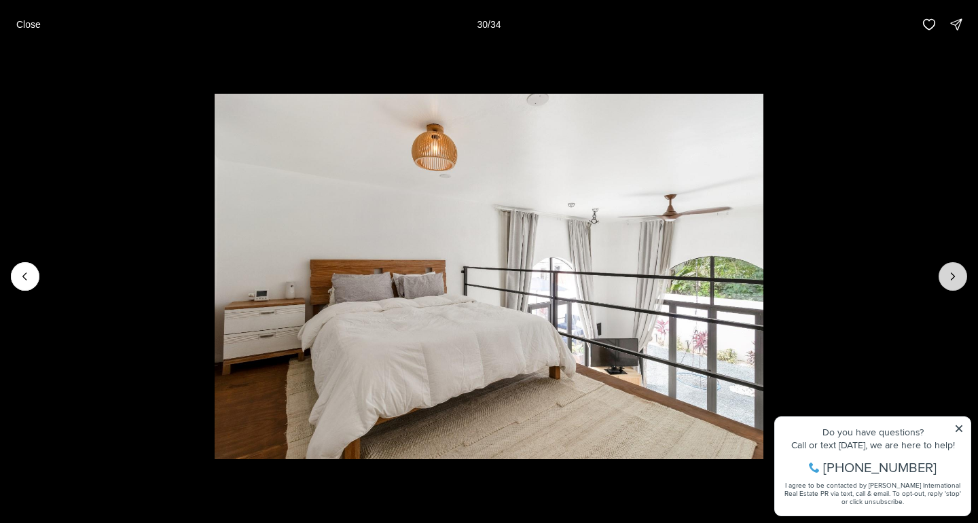
click at [957, 278] on icon "Next slide" at bounding box center [953, 277] width 14 height 14
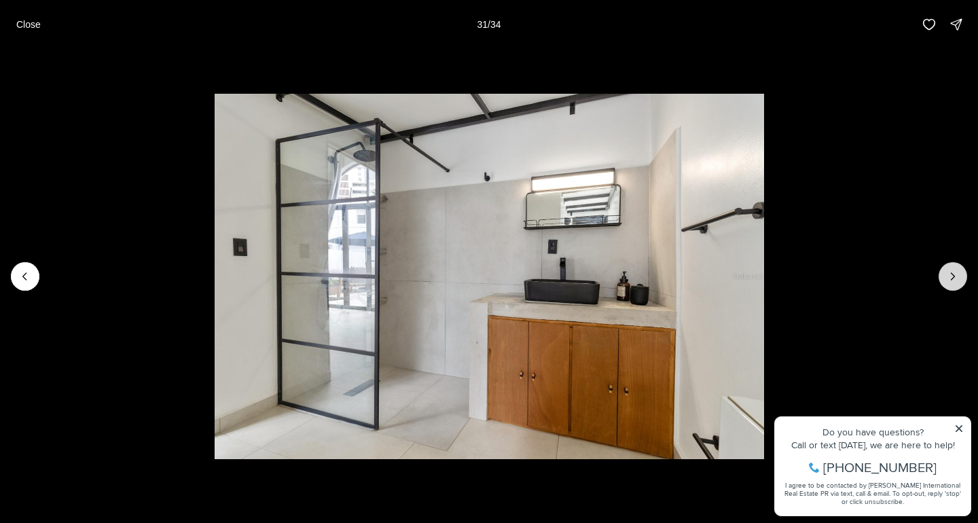
click at [957, 278] on icon "Next slide" at bounding box center [953, 277] width 14 height 14
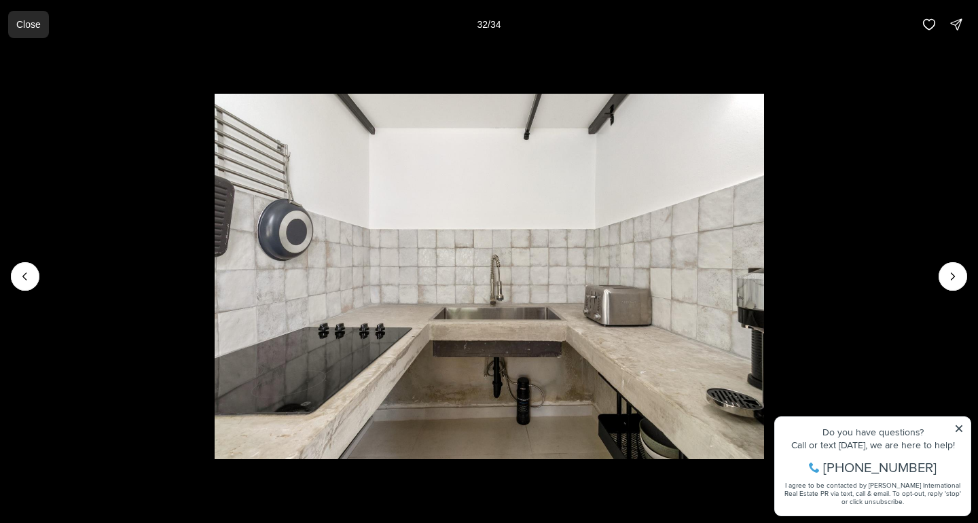
click at [31, 33] on button "Close" at bounding box center [28, 24] width 41 height 27
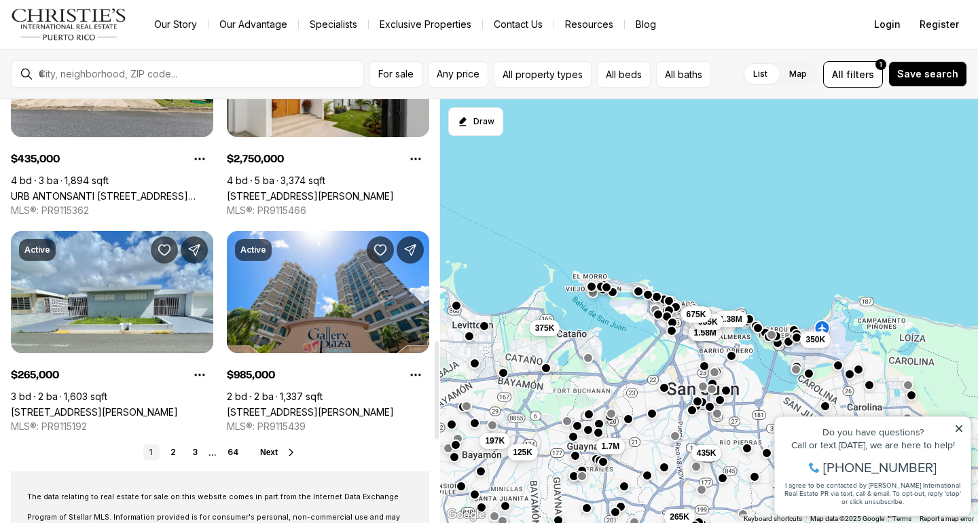
scroll to position [963, 0]
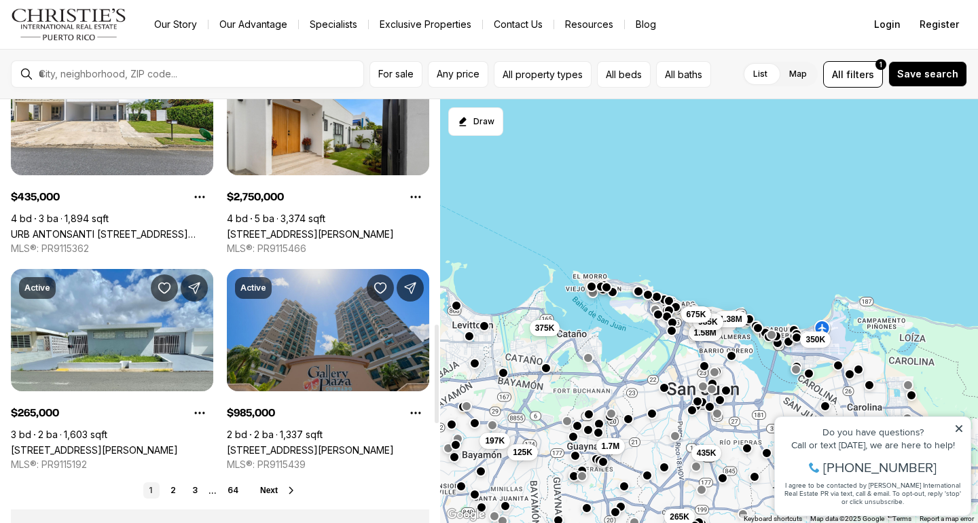
click at [274, 444] on link "103 DE DIEGO AVENUE #1706, SAN JUAN PR, 00911" at bounding box center [310, 450] width 167 height 12
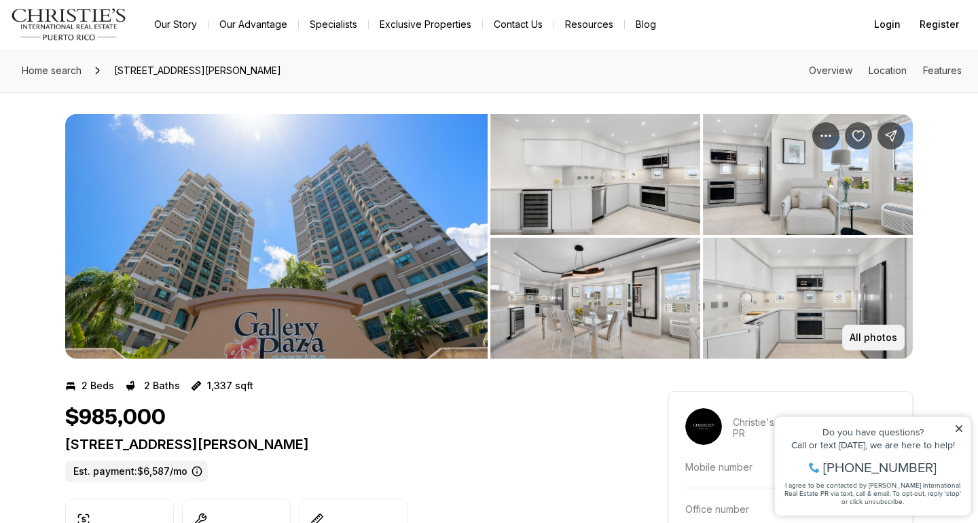
click at [866, 330] on button "All photos" at bounding box center [873, 338] width 62 height 26
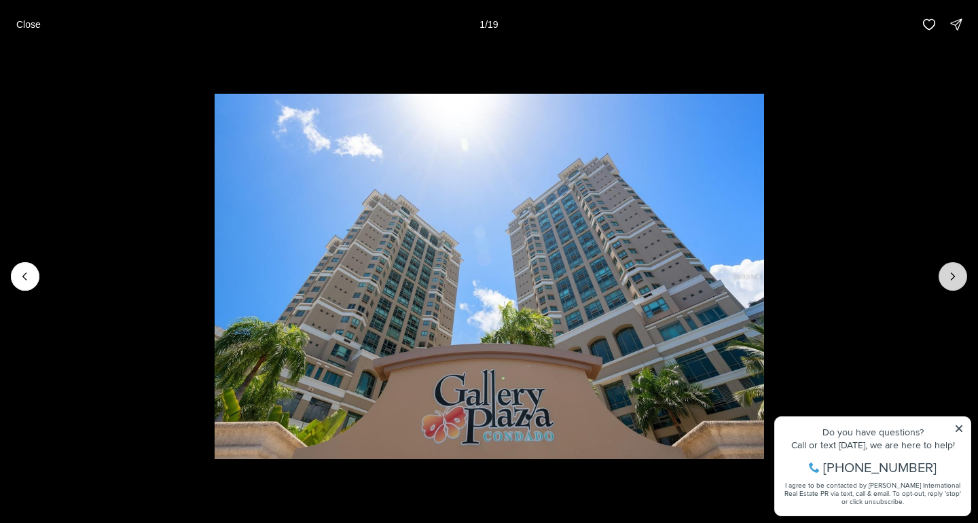
click at [949, 277] on icon "Next slide" at bounding box center [953, 277] width 14 height 14
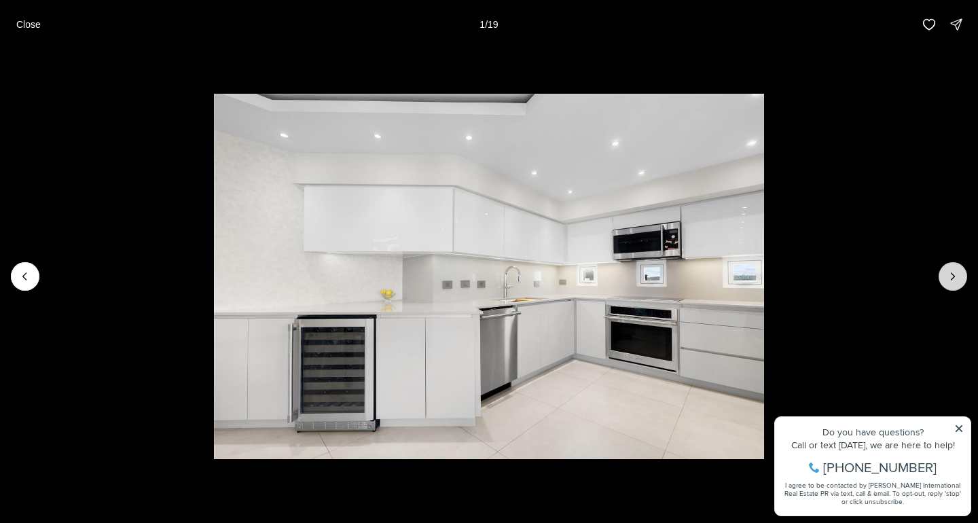
click at [949, 277] on icon "Next slide" at bounding box center [953, 277] width 14 height 14
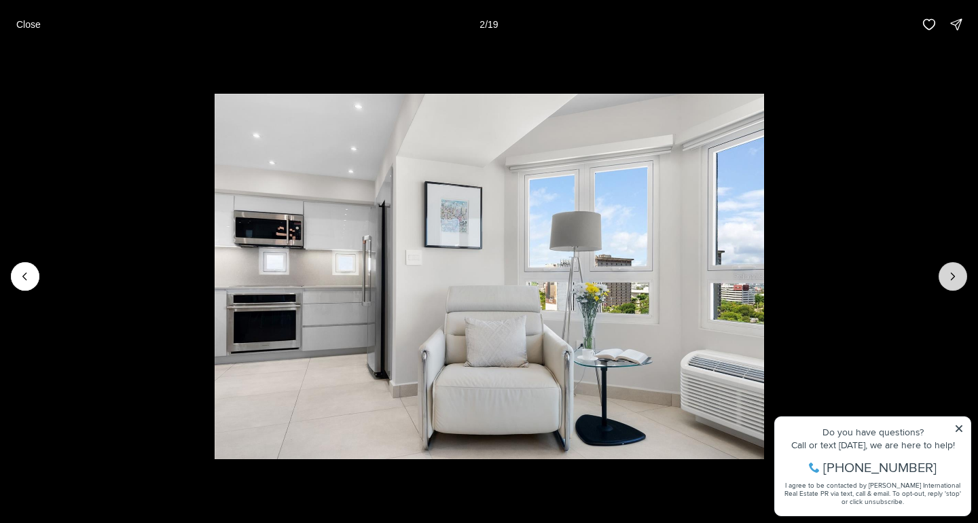
click at [949, 277] on icon "Next slide" at bounding box center [953, 277] width 14 height 14
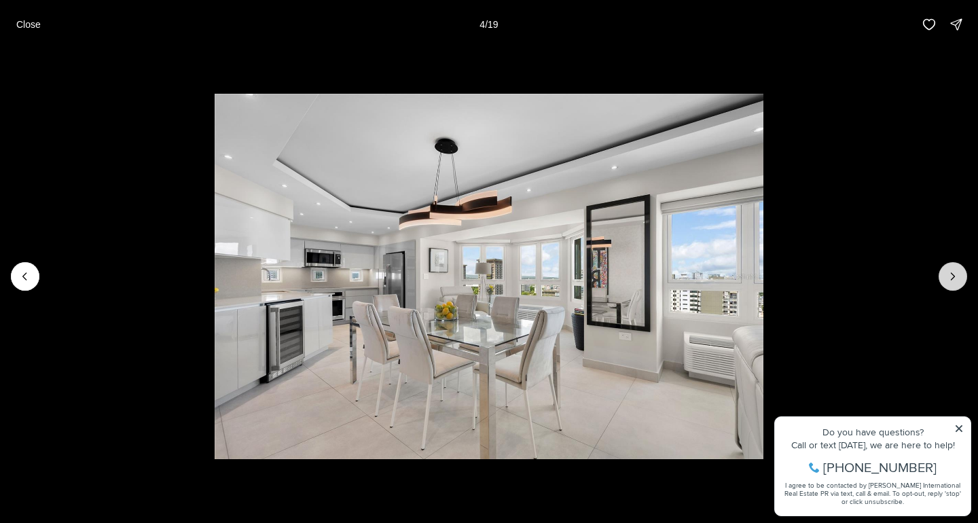
click at [949, 277] on icon "Next slide" at bounding box center [953, 277] width 14 height 14
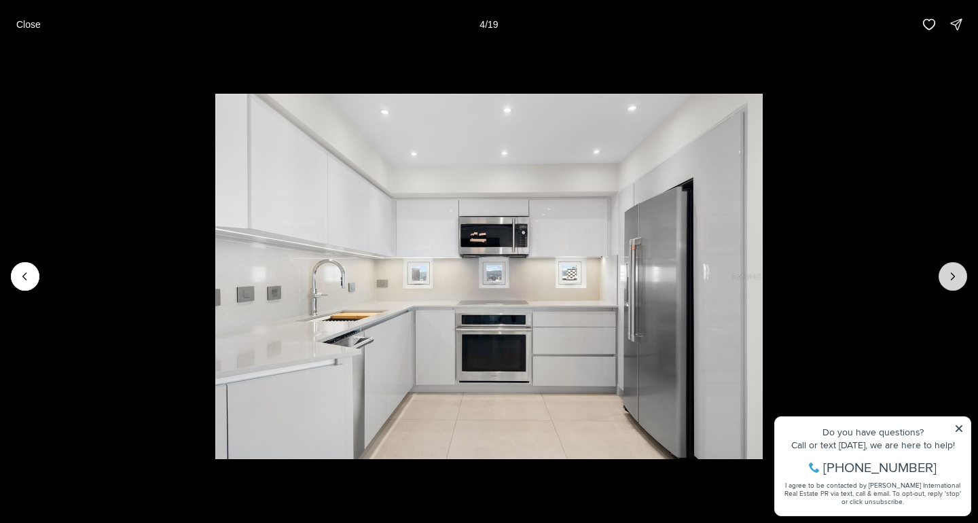
click at [949, 277] on icon "Next slide" at bounding box center [953, 277] width 14 height 14
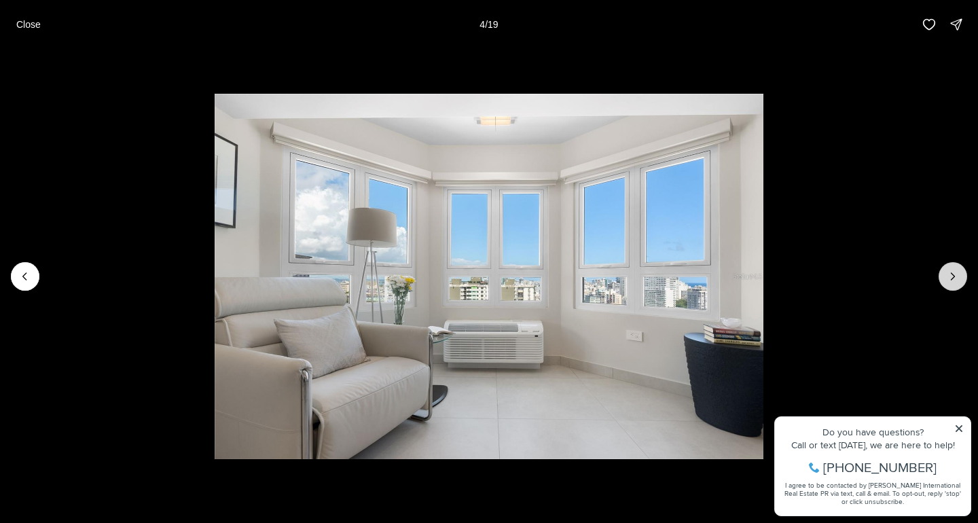
click at [949, 277] on icon "Next slide" at bounding box center [953, 277] width 14 height 14
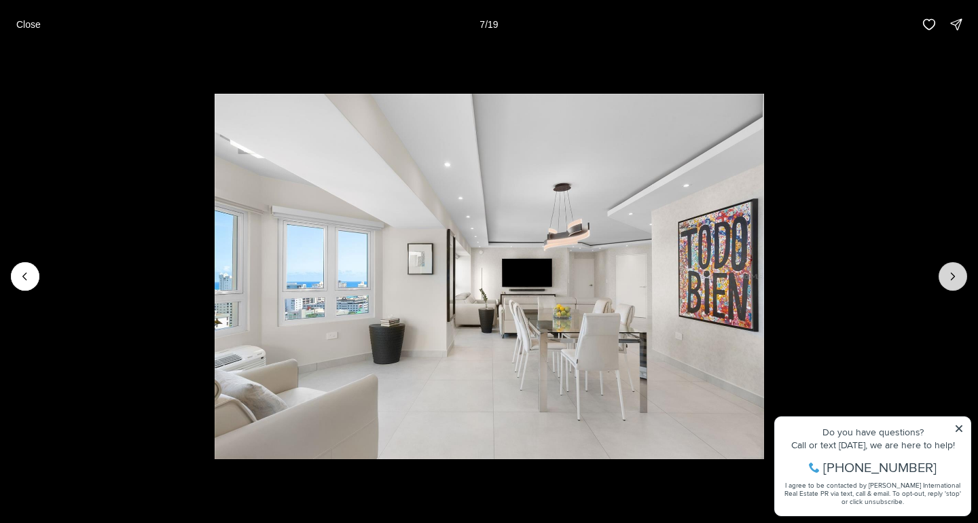
click at [949, 277] on icon "Next slide" at bounding box center [953, 277] width 14 height 14
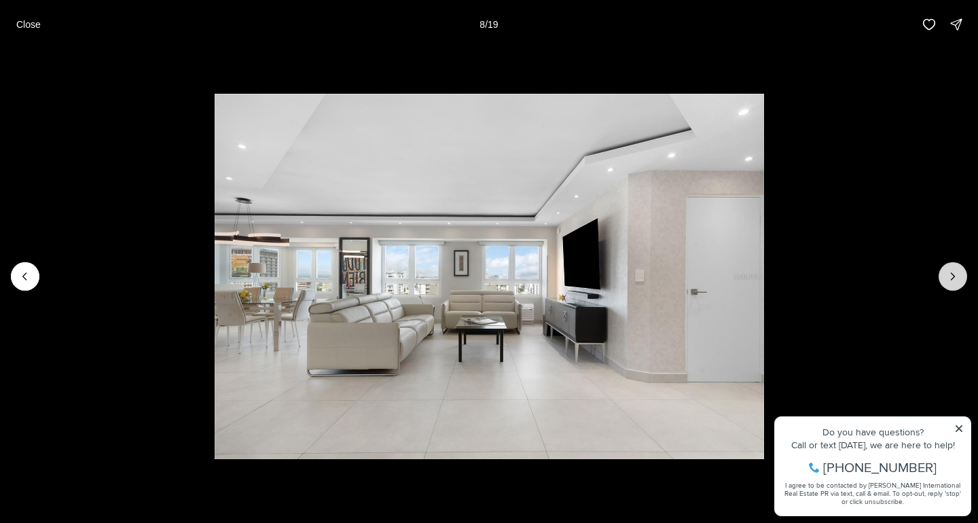
click at [949, 277] on icon "Next slide" at bounding box center [953, 277] width 14 height 14
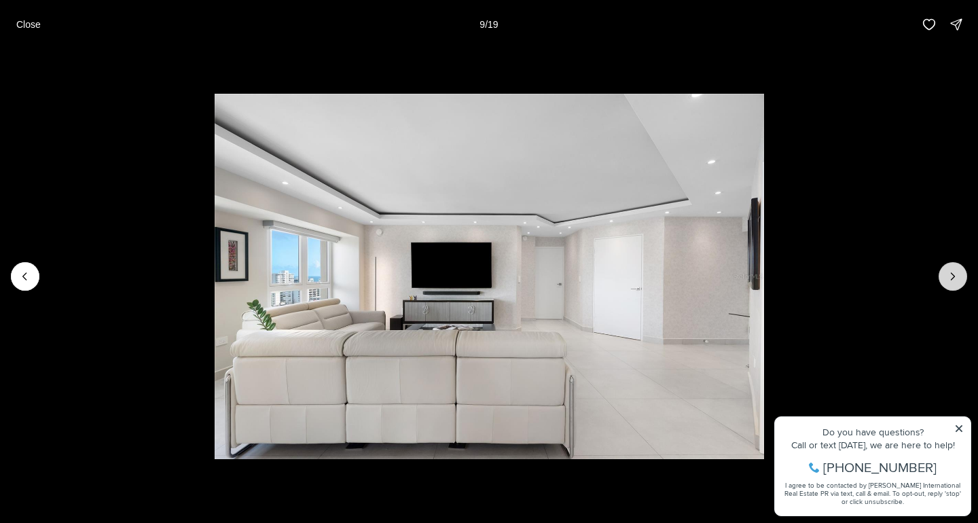
click at [949, 277] on icon "Next slide" at bounding box center [953, 277] width 14 height 14
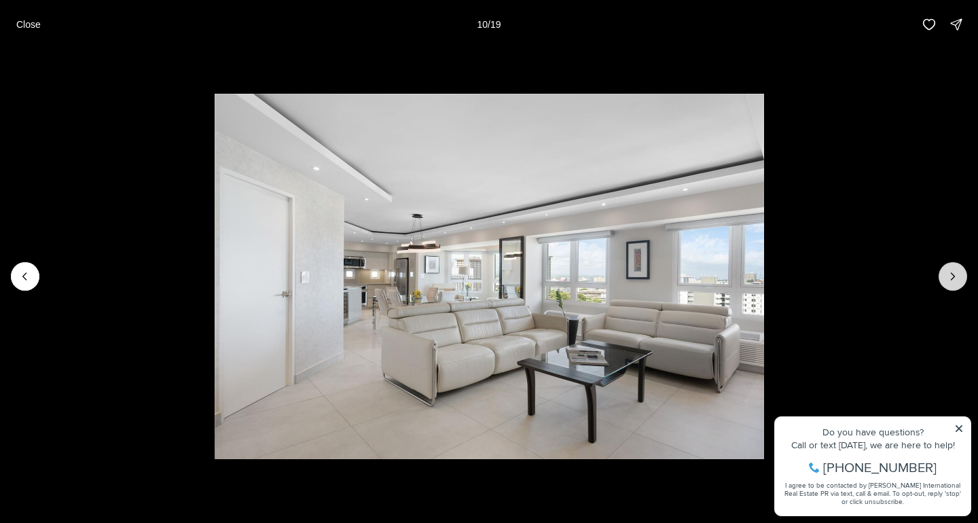
click at [949, 277] on icon "Next slide" at bounding box center [953, 277] width 14 height 14
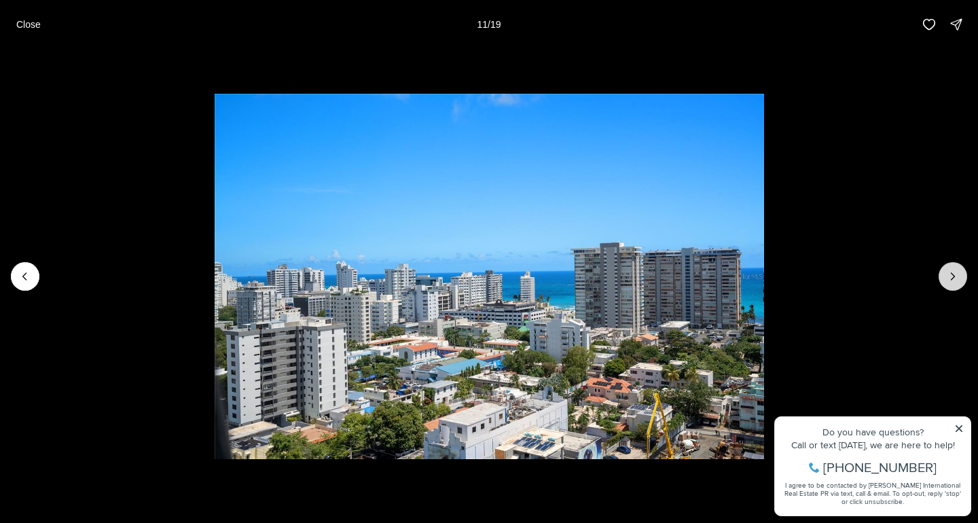
click at [949, 277] on icon "Next slide" at bounding box center [953, 277] width 14 height 14
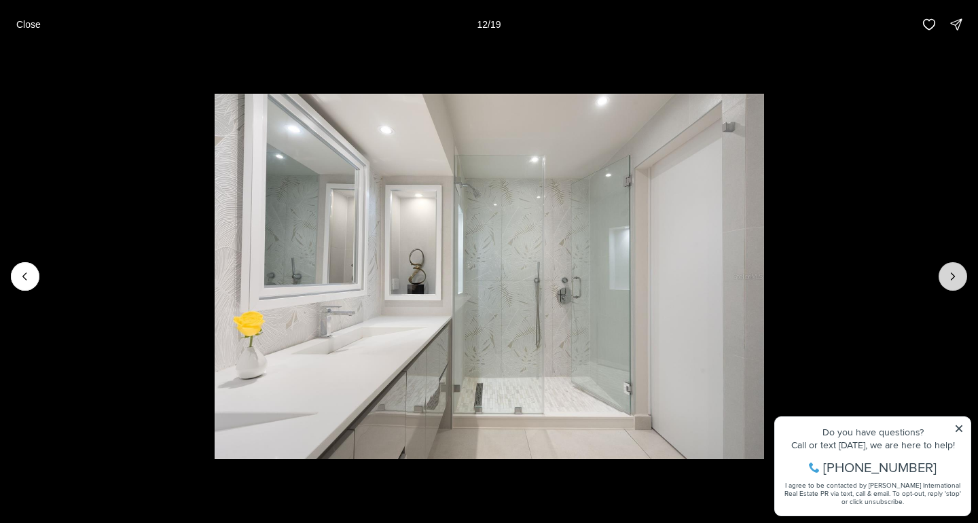
click at [949, 277] on icon "Next slide" at bounding box center [953, 277] width 14 height 14
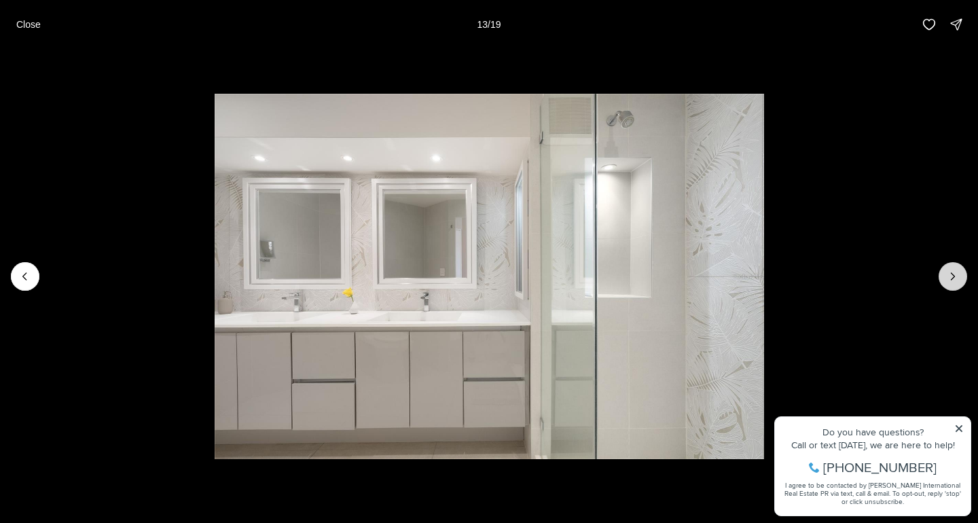
click at [949, 277] on icon "Next slide" at bounding box center [953, 277] width 14 height 14
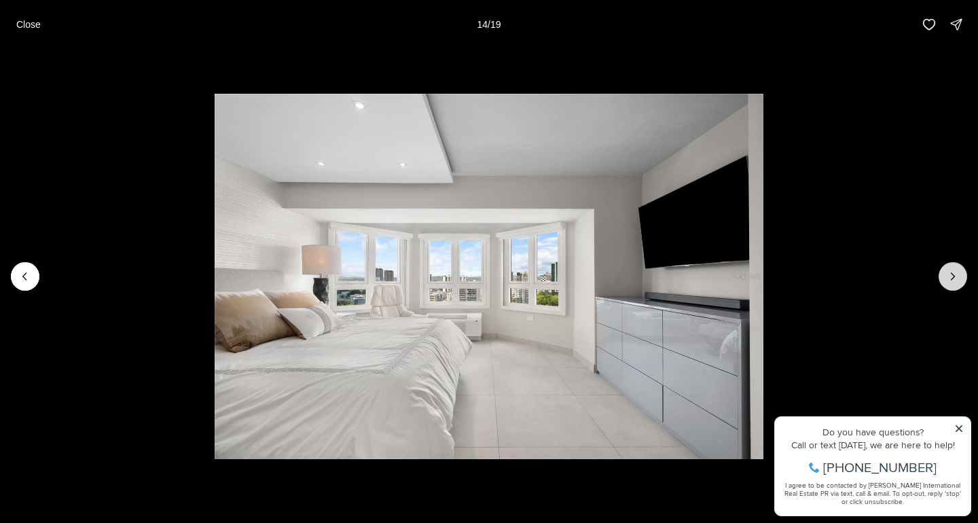
click at [949, 277] on icon "Next slide" at bounding box center [953, 277] width 14 height 14
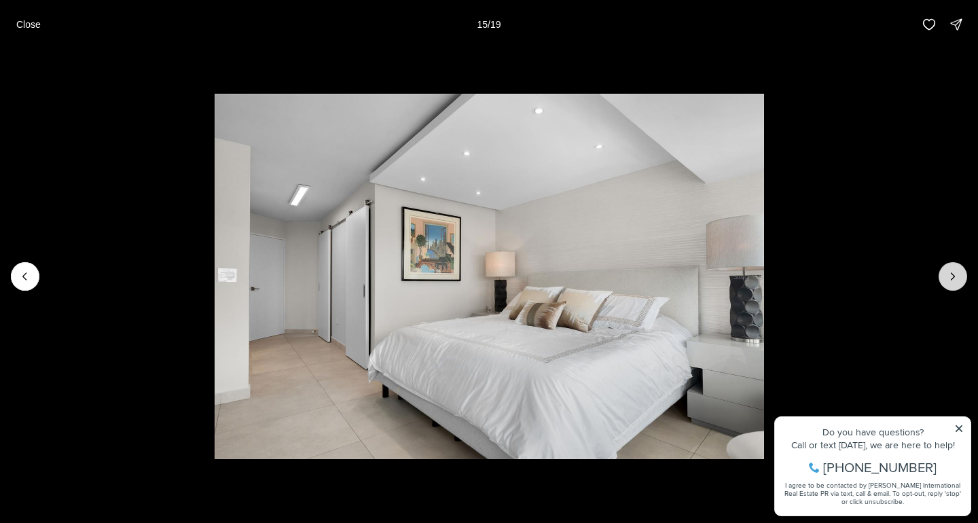
click at [949, 277] on icon "Next slide" at bounding box center [953, 277] width 14 height 14
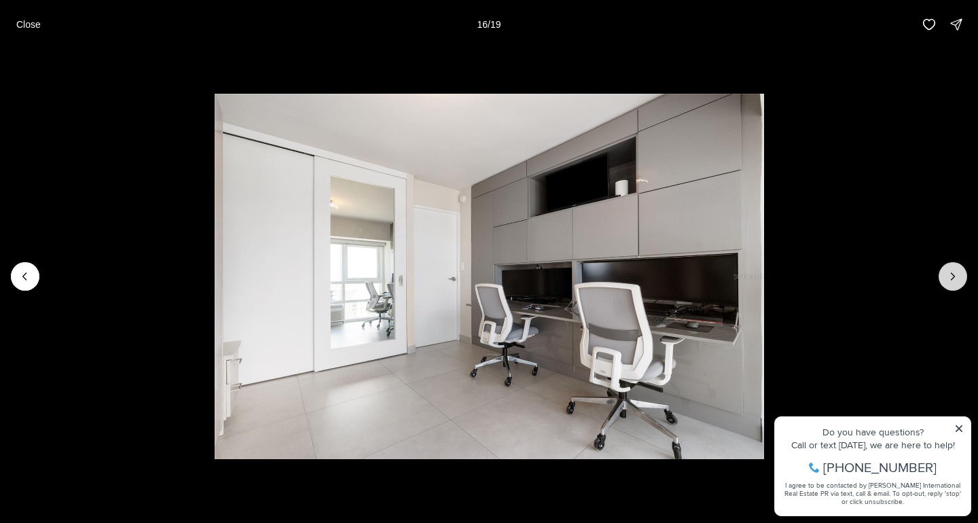
click at [949, 277] on icon "Next slide" at bounding box center [953, 277] width 14 height 14
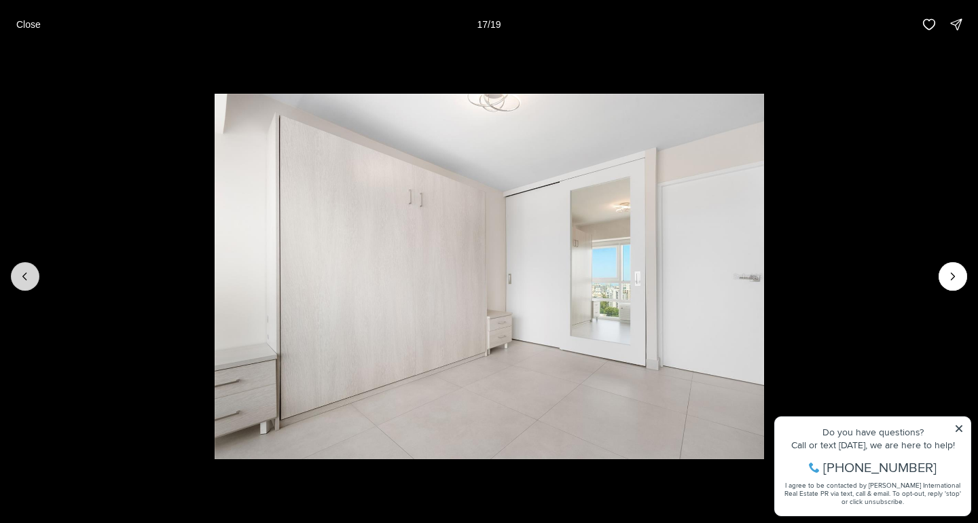
click at [33, 274] on button "Previous slide" at bounding box center [25, 276] width 29 height 29
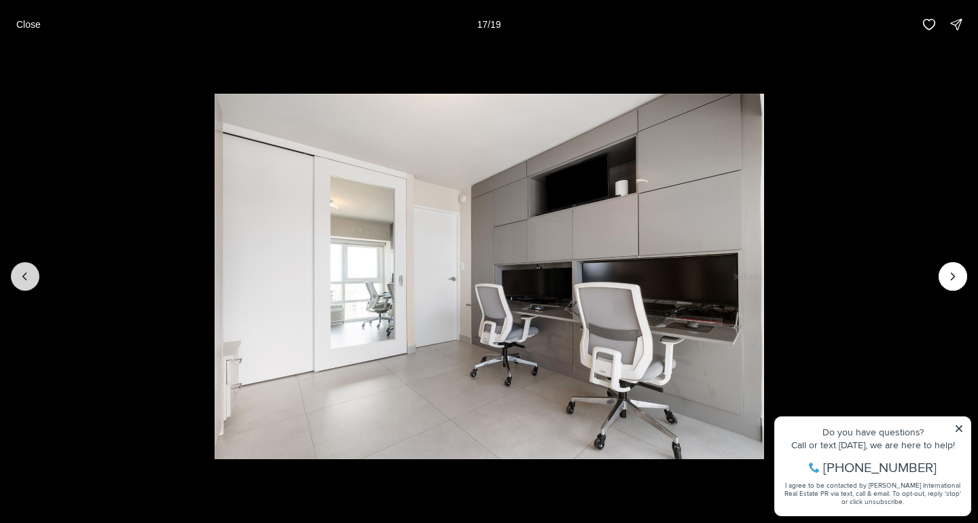
click at [33, 274] on button "Previous slide" at bounding box center [25, 276] width 29 height 29
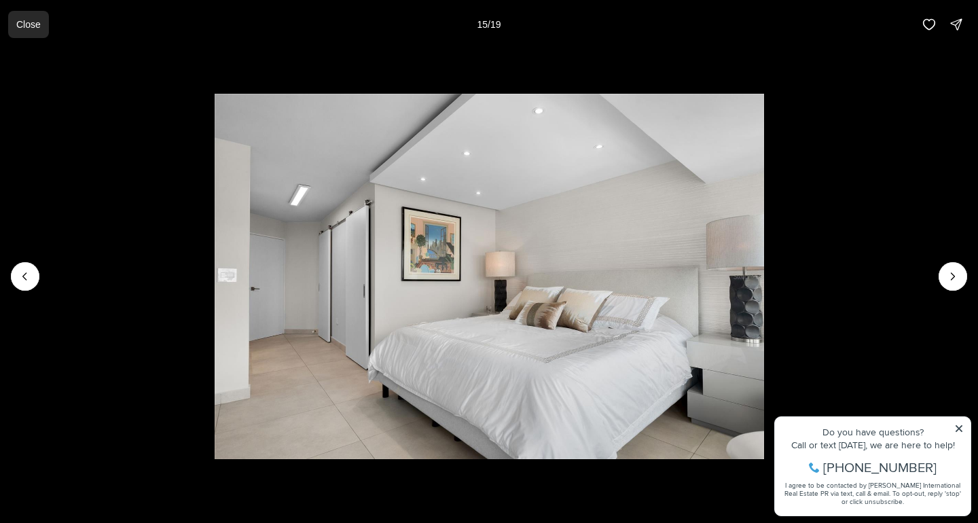
click at [16, 24] on button "Close" at bounding box center [28, 24] width 41 height 27
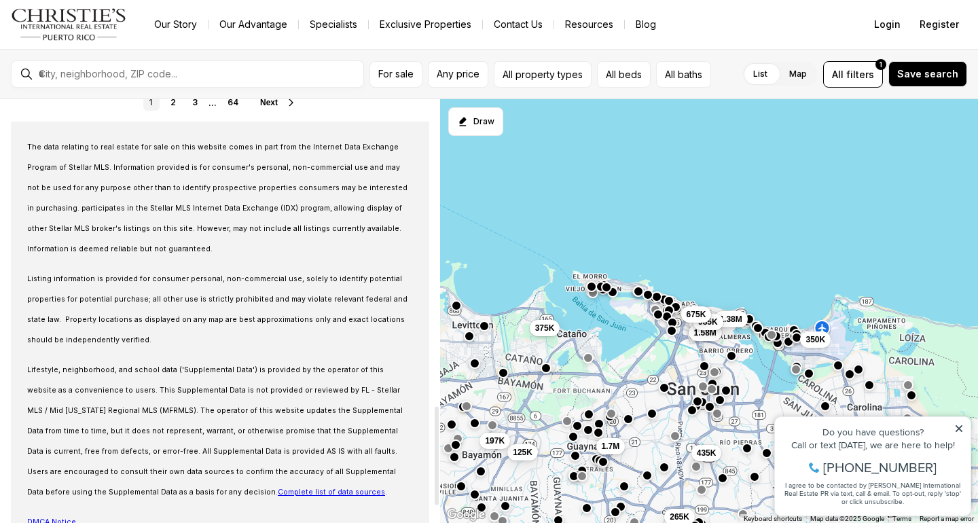
scroll to position [1169, 0]
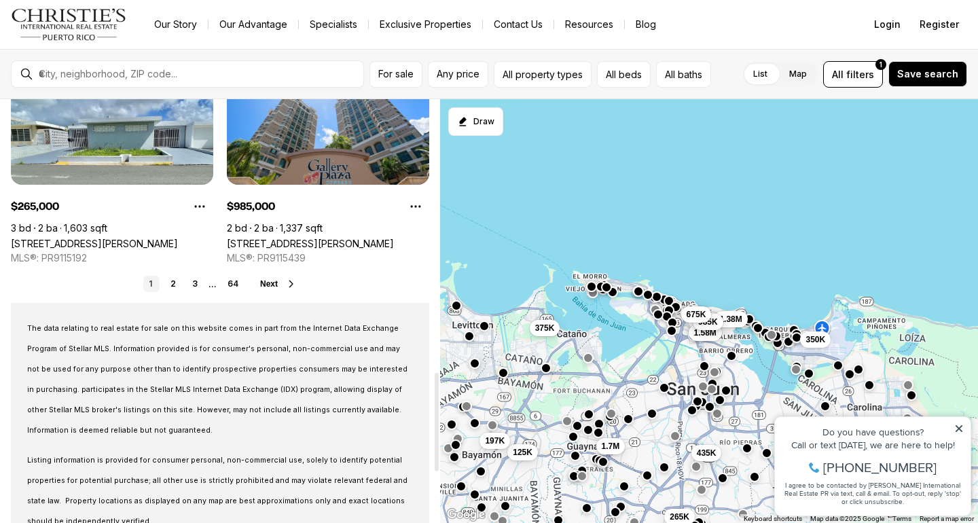
click at [276, 282] on span "Next" at bounding box center [269, 284] width 18 height 10
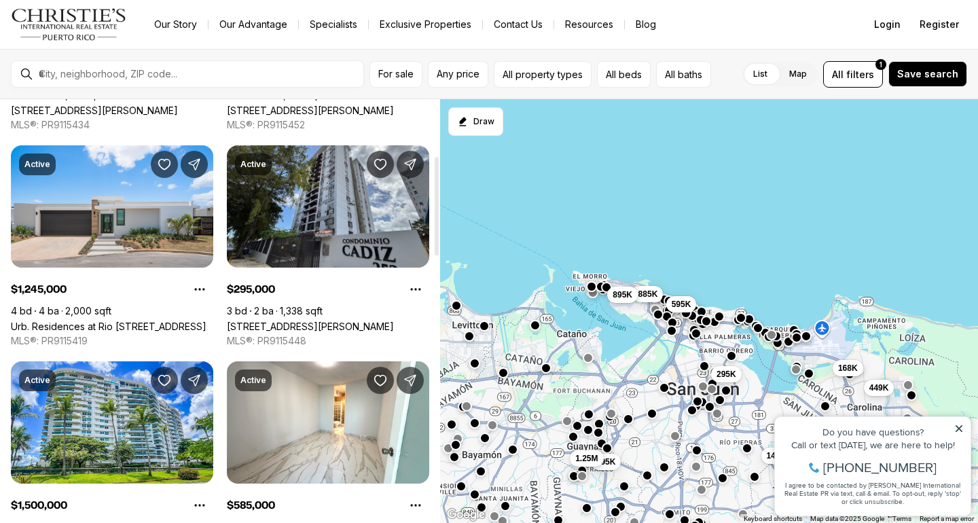
scroll to position [243, 0]
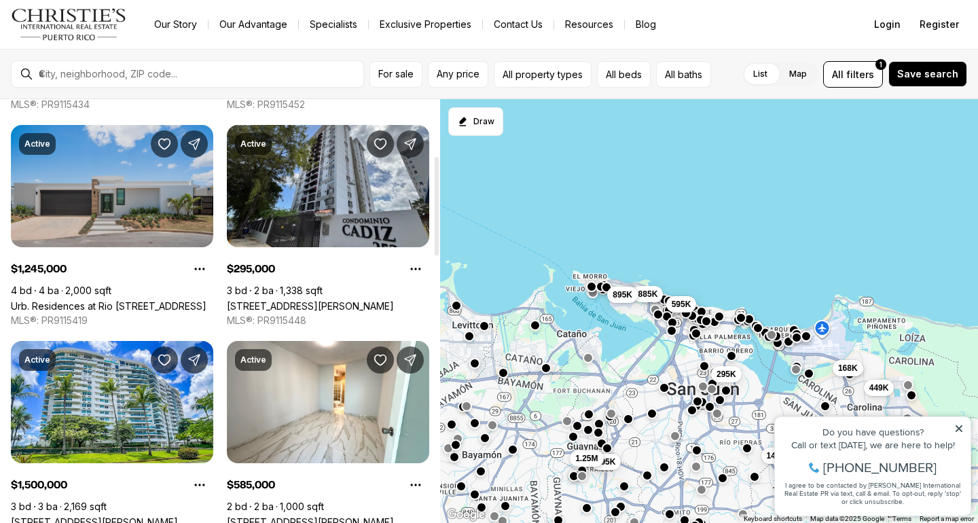
click at [139, 300] on link "Urb. Residences at Rio [STREET_ADDRESS]" at bounding box center [109, 306] width 196 height 12
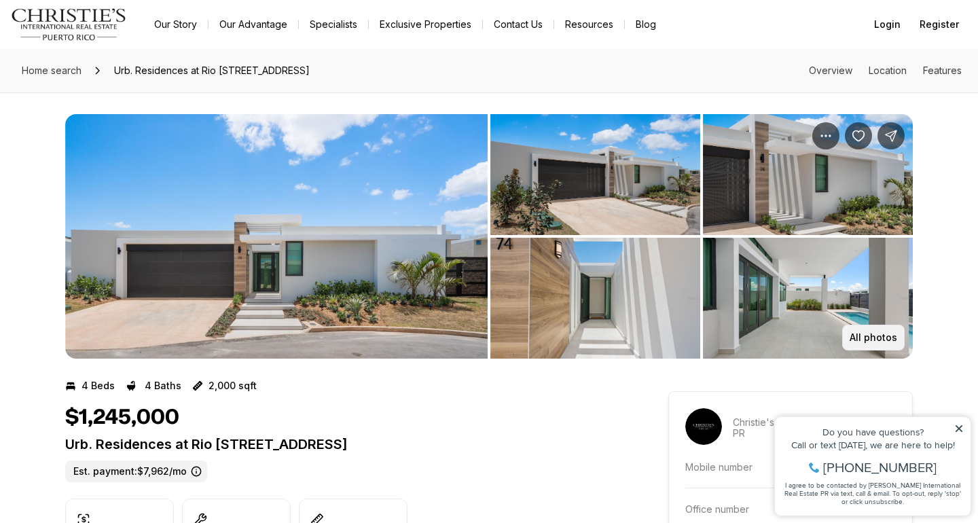
click at [875, 338] on p "All photos" at bounding box center [873, 337] width 48 height 11
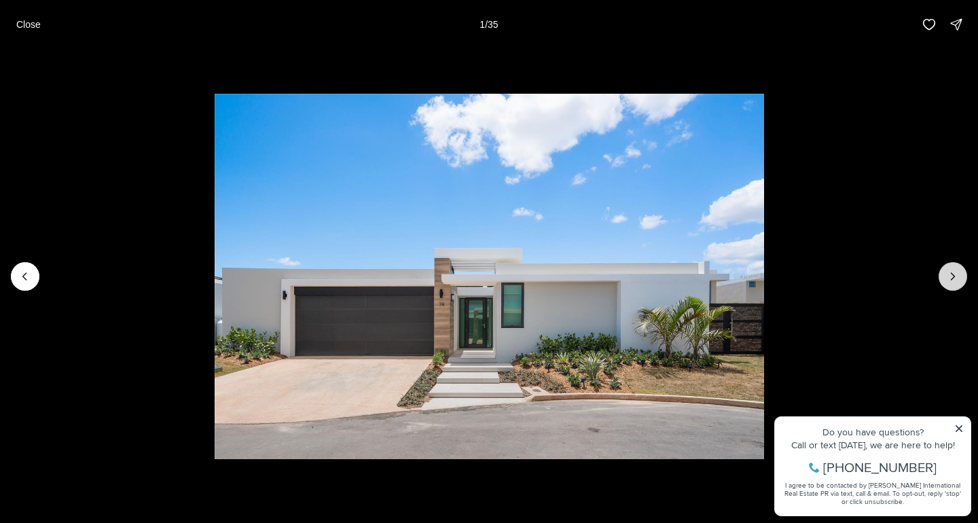
click at [951, 280] on icon "Next slide" at bounding box center [953, 277] width 14 height 14
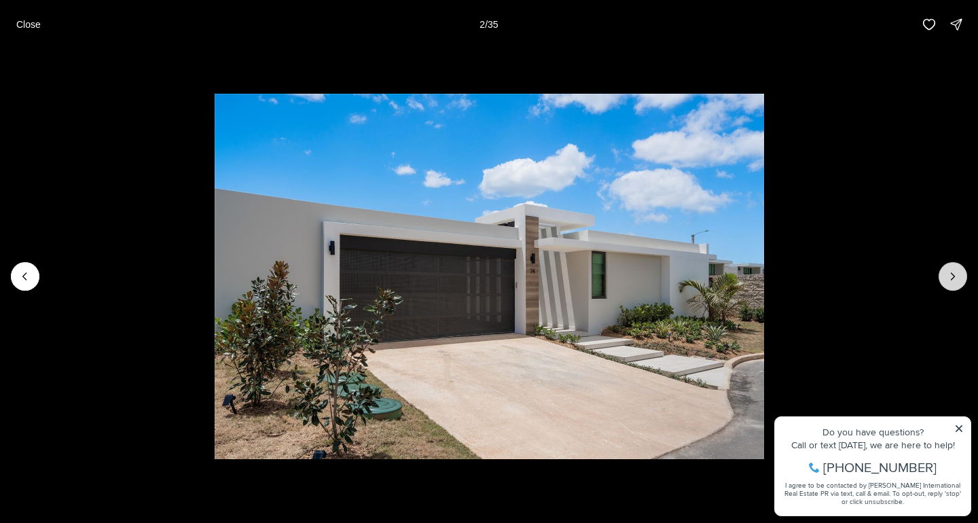
click at [951, 280] on icon "Next slide" at bounding box center [953, 277] width 14 height 14
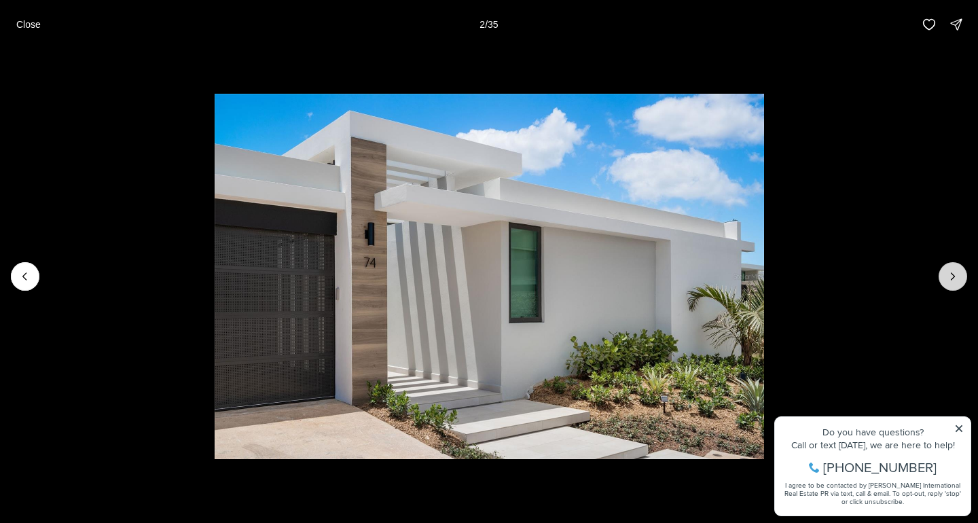
click at [951, 280] on icon "Next slide" at bounding box center [953, 277] width 14 height 14
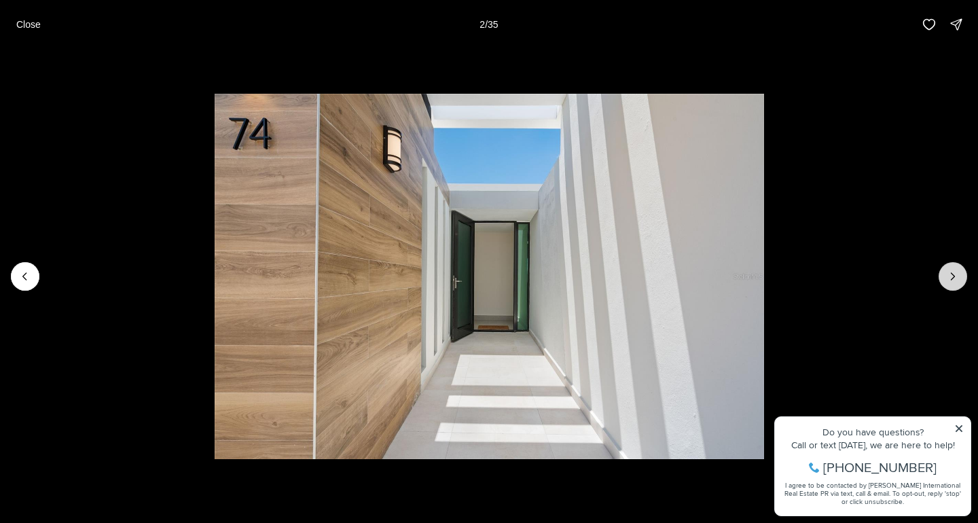
click at [951, 280] on icon "Next slide" at bounding box center [953, 277] width 14 height 14
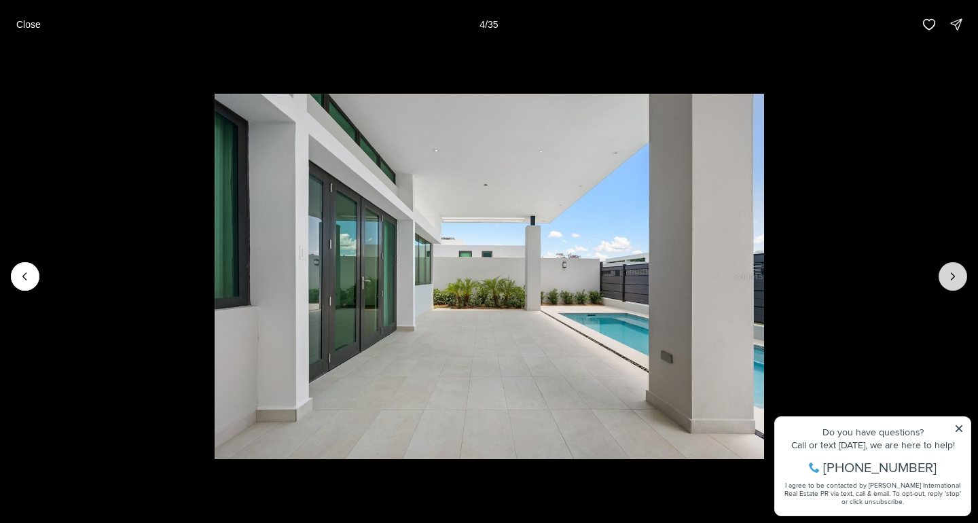
click at [951, 280] on icon "Next slide" at bounding box center [953, 277] width 14 height 14
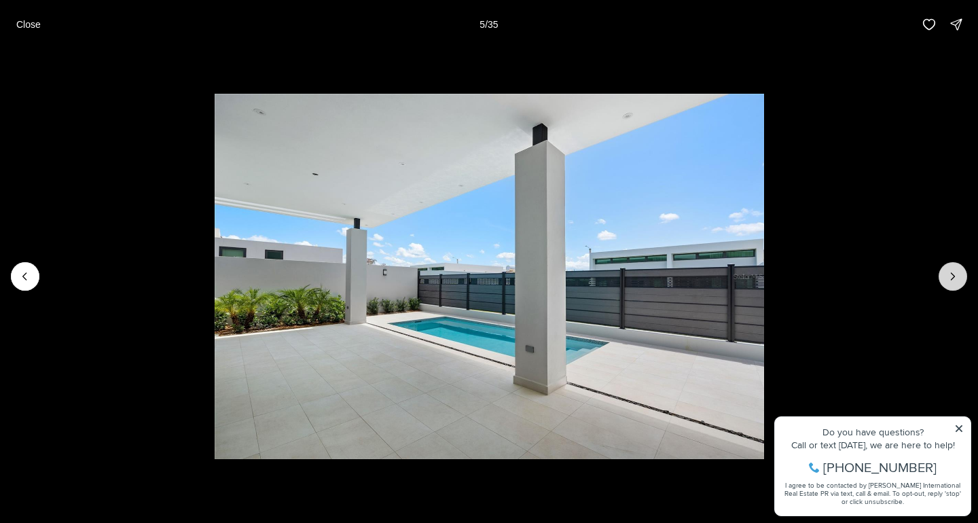
click at [951, 280] on icon "Next slide" at bounding box center [953, 277] width 14 height 14
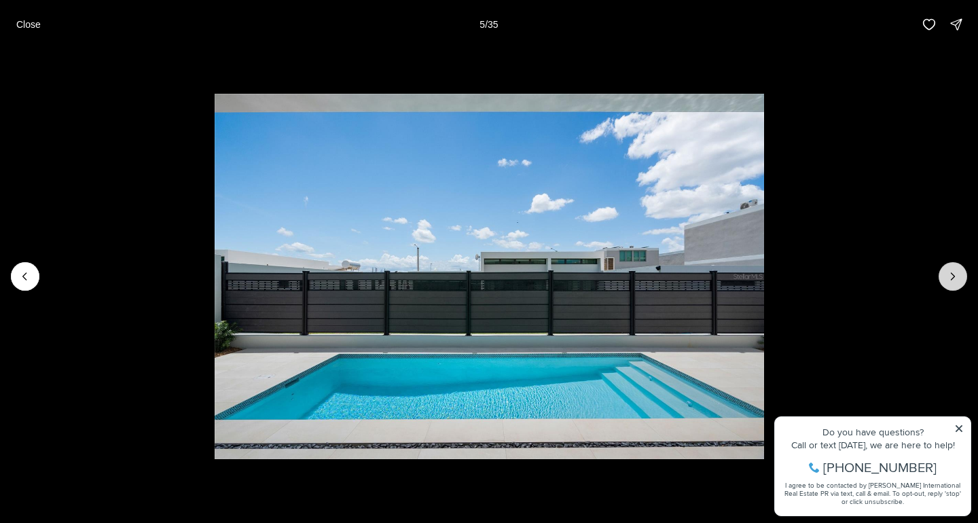
click at [951, 280] on icon "Next slide" at bounding box center [953, 277] width 14 height 14
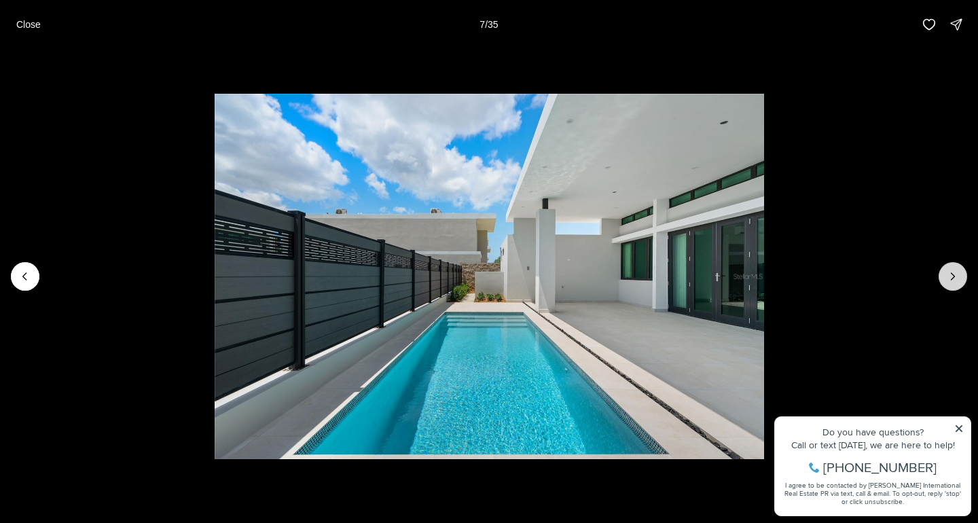
click at [951, 280] on icon "Next slide" at bounding box center [953, 277] width 14 height 14
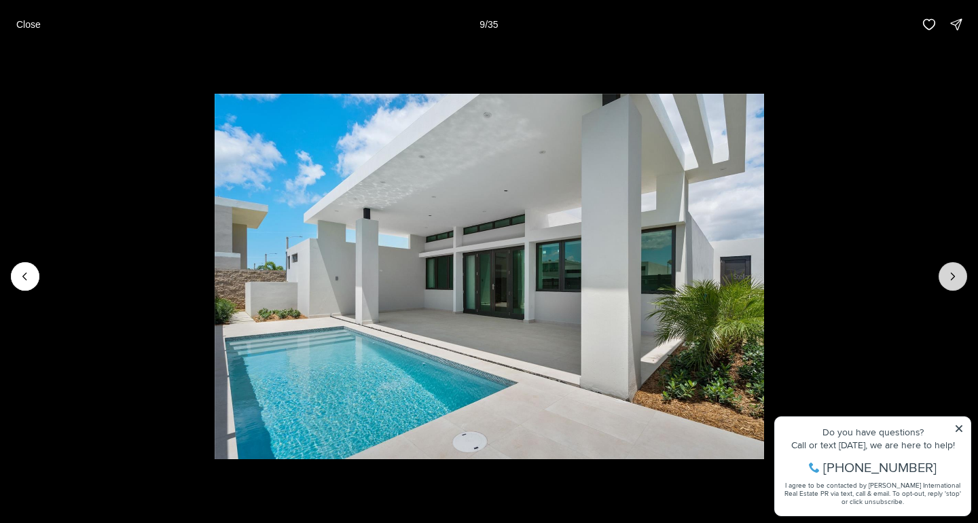
click at [951, 280] on icon "Next slide" at bounding box center [953, 277] width 14 height 14
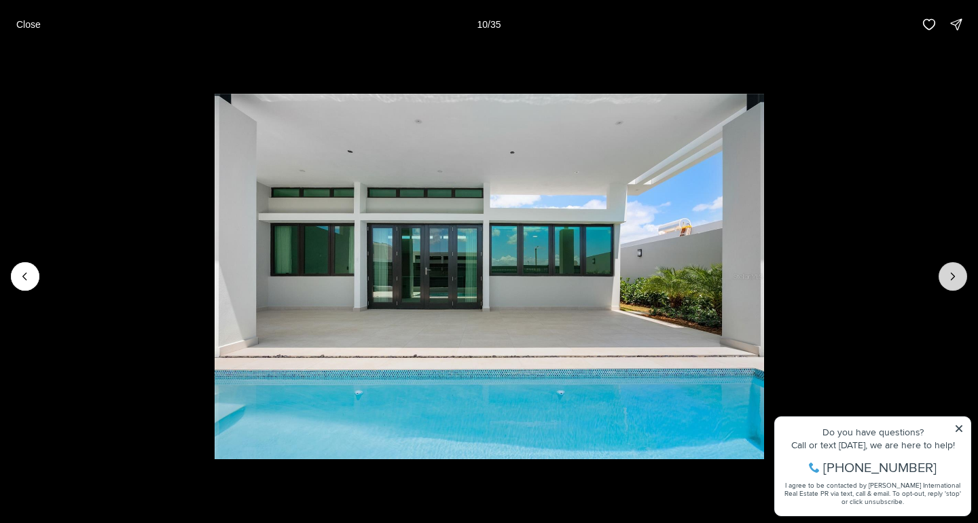
click at [951, 280] on icon "Next slide" at bounding box center [953, 277] width 14 height 14
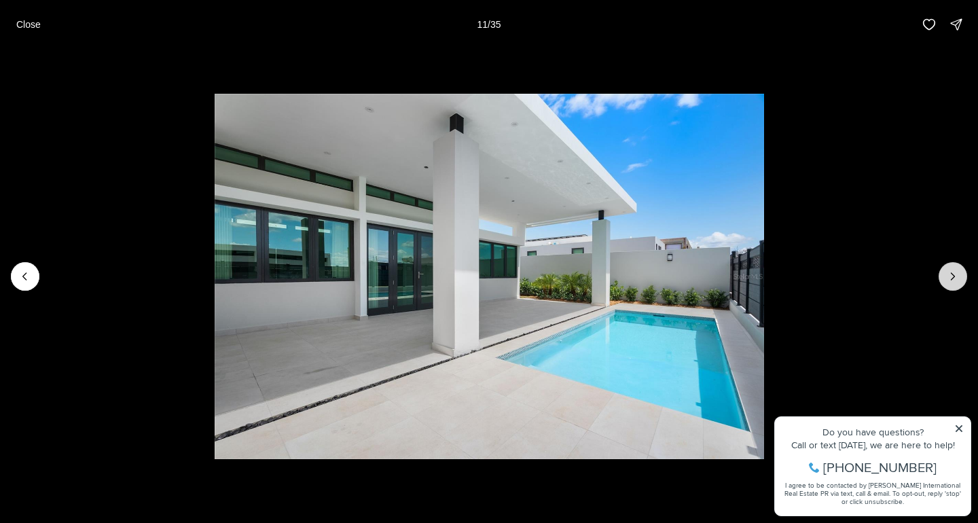
click at [951, 280] on icon "Next slide" at bounding box center [953, 277] width 14 height 14
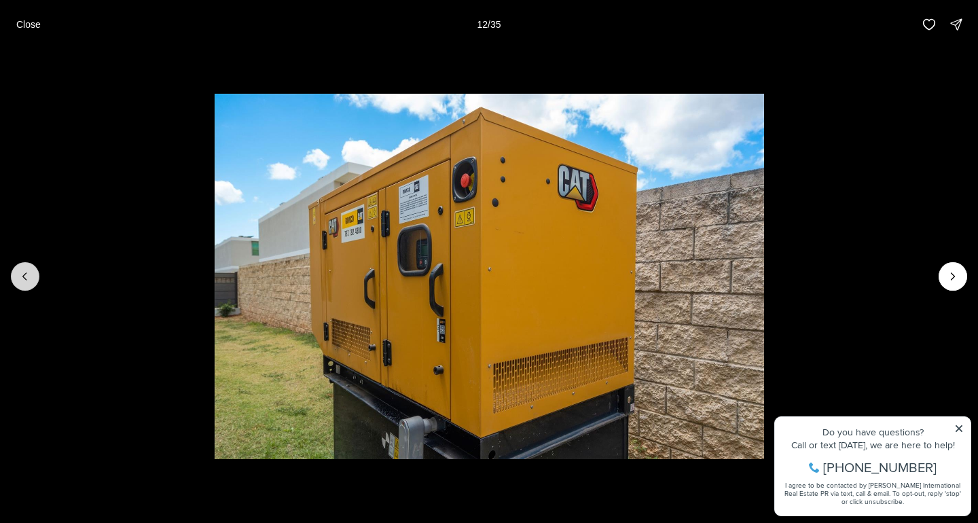
click at [36, 278] on button "Previous slide" at bounding box center [25, 276] width 29 height 29
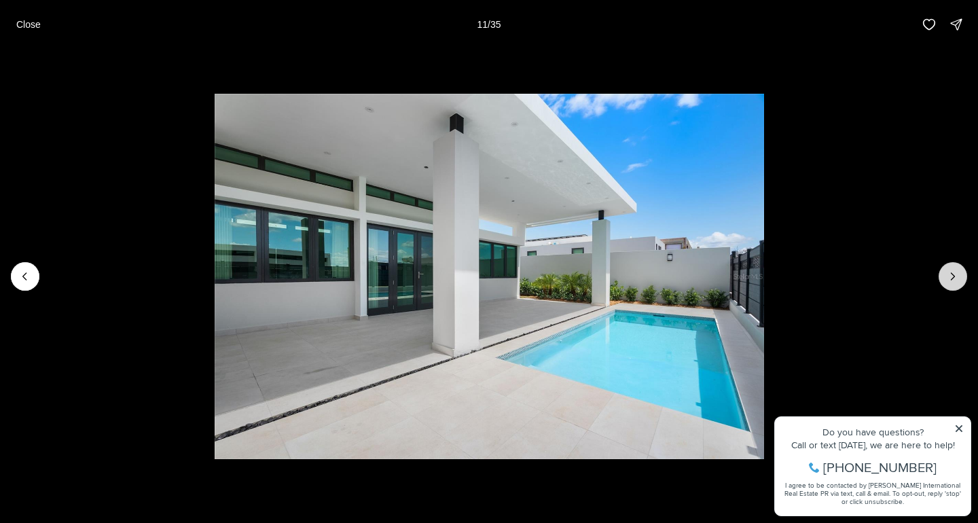
click at [952, 278] on icon "Next slide" at bounding box center [953, 277] width 14 height 14
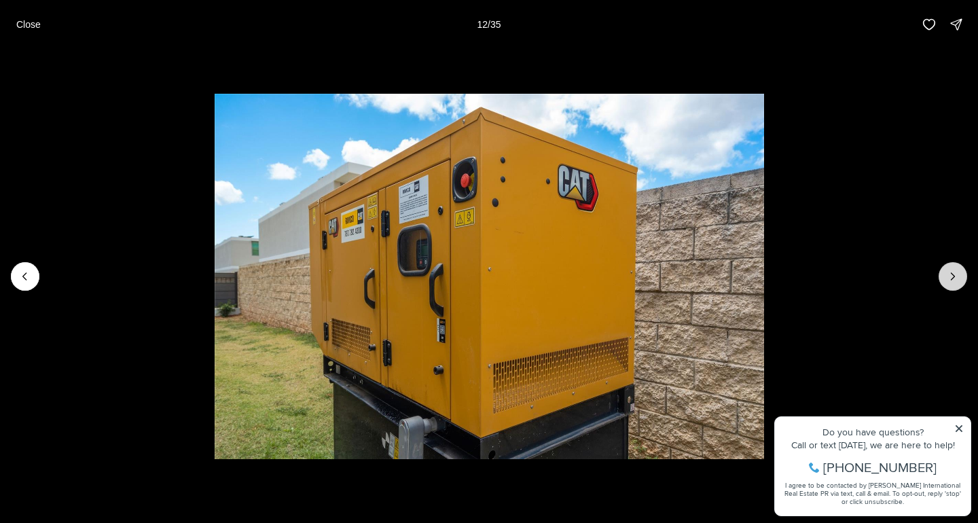
click at [952, 278] on icon "Next slide" at bounding box center [953, 277] width 14 height 14
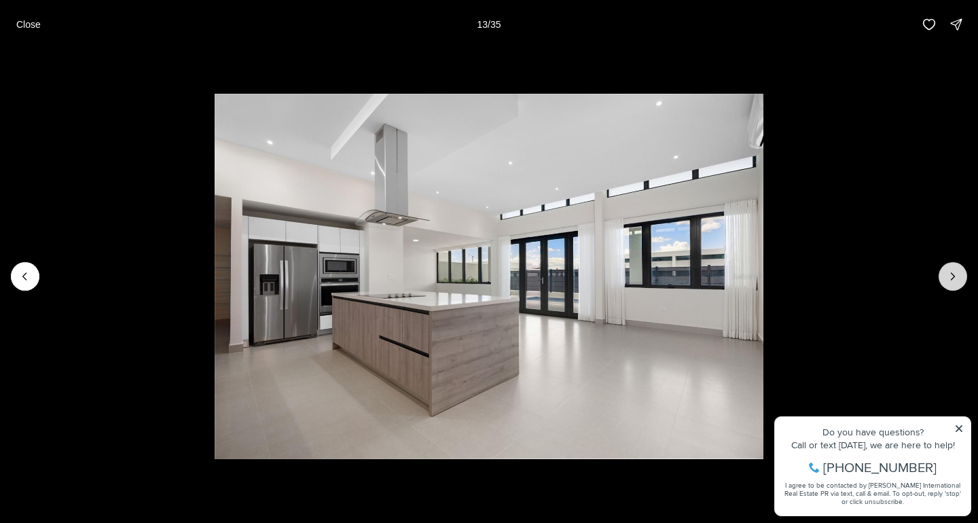
click at [952, 278] on icon "Next slide" at bounding box center [953, 277] width 14 height 14
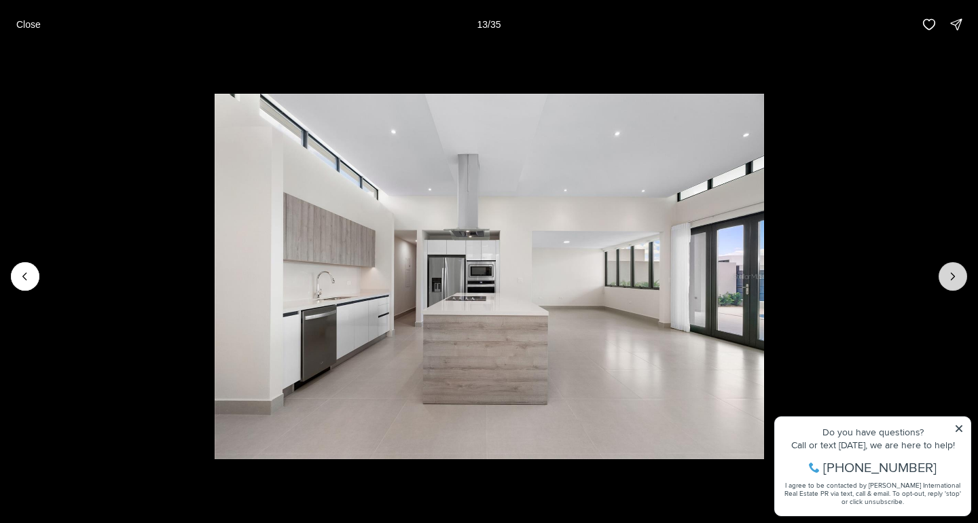
click at [952, 278] on icon "Next slide" at bounding box center [953, 277] width 14 height 14
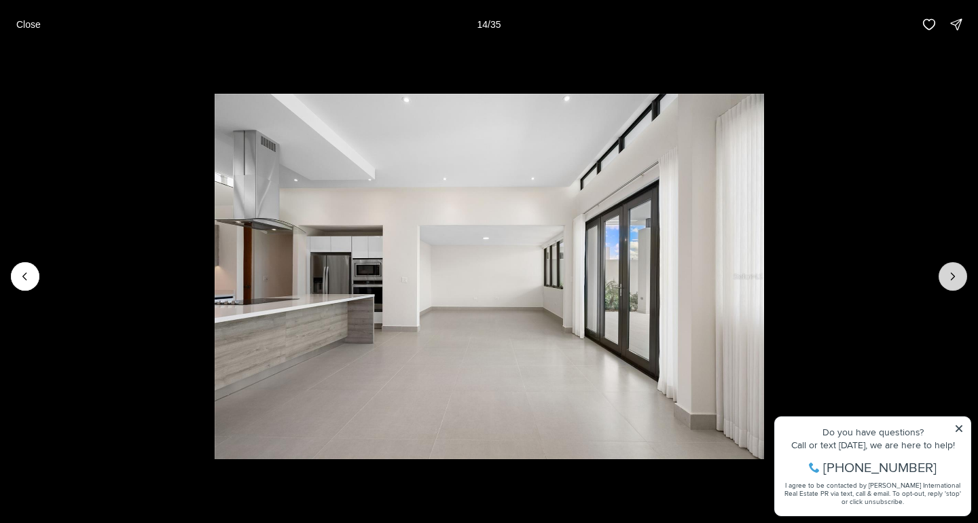
click at [952, 278] on icon "Next slide" at bounding box center [953, 277] width 14 height 14
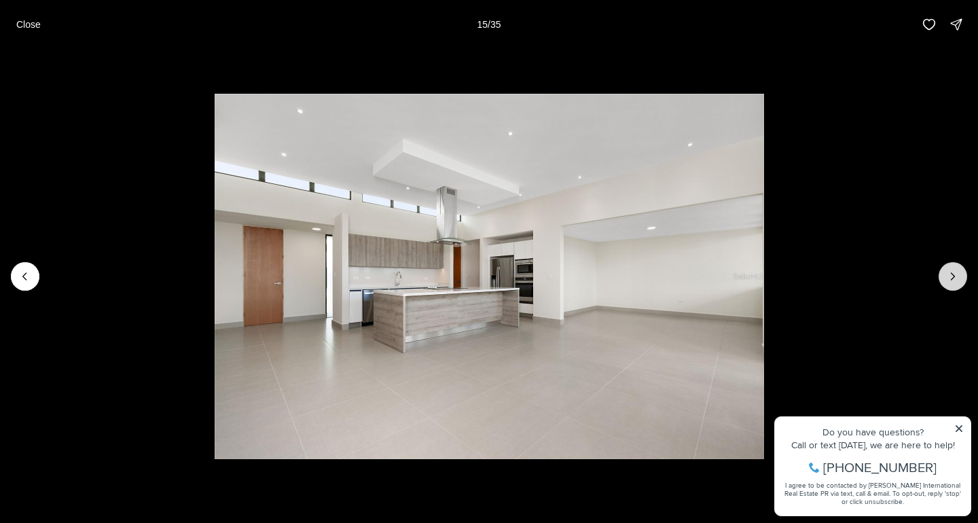
click at [952, 278] on icon "Next slide" at bounding box center [953, 277] width 14 height 14
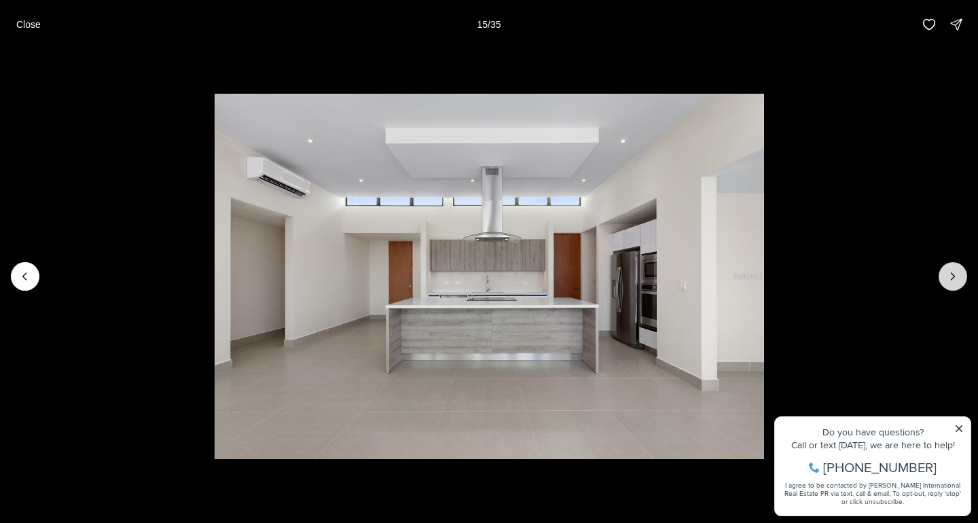
click at [952, 278] on icon "Next slide" at bounding box center [953, 277] width 14 height 14
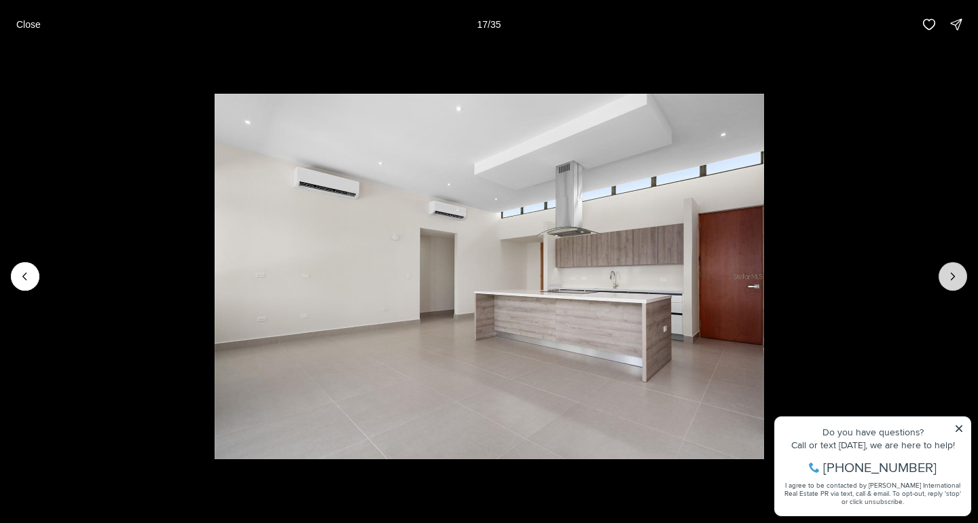
click at [952, 278] on icon "Next slide" at bounding box center [953, 277] width 14 height 14
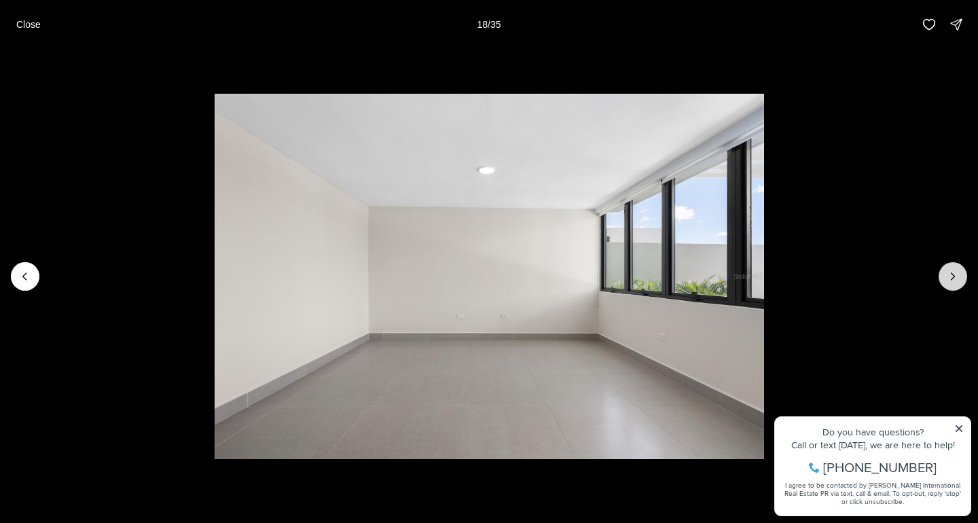
click at [952, 278] on icon "Next slide" at bounding box center [953, 277] width 14 height 14
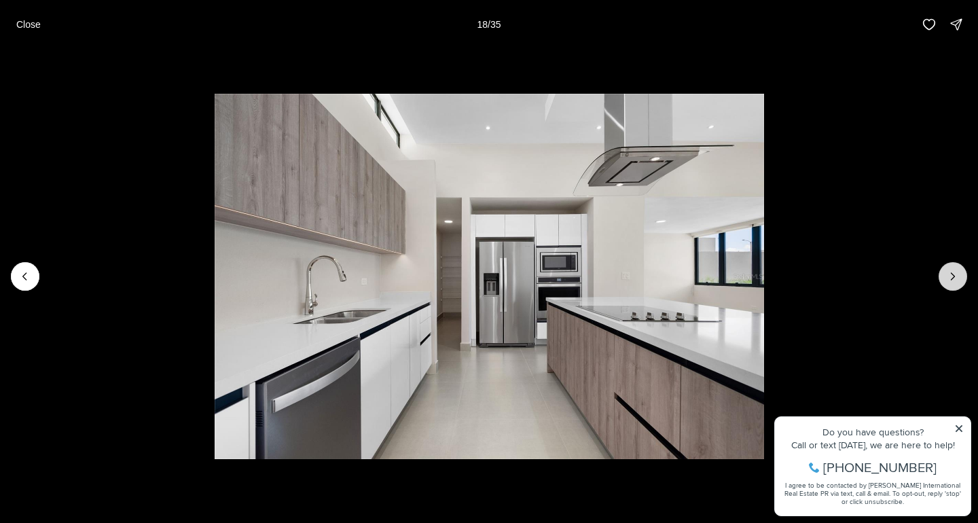
click at [952, 278] on icon "Next slide" at bounding box center [953, 277] width 14 height 14
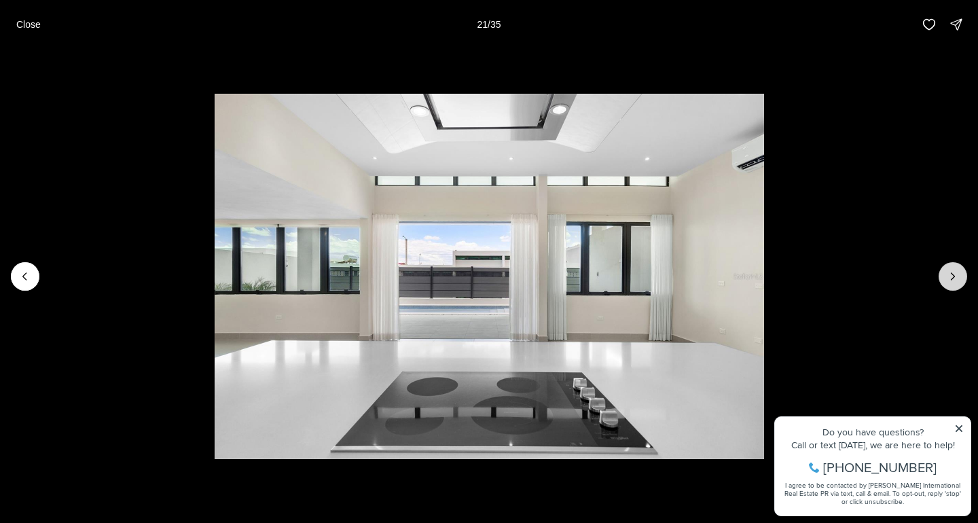
click at [952, 278] on icon "Next slide" at bounding box center [953, 277] width 14 height 14
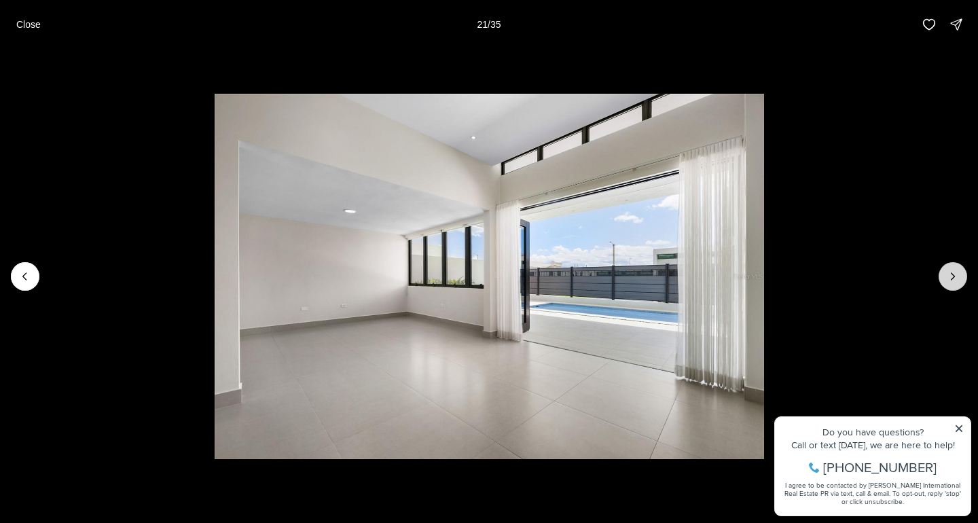
click at [952, 278] on icon "Next slide" at bounding box center [953, 277] width 14 height 14
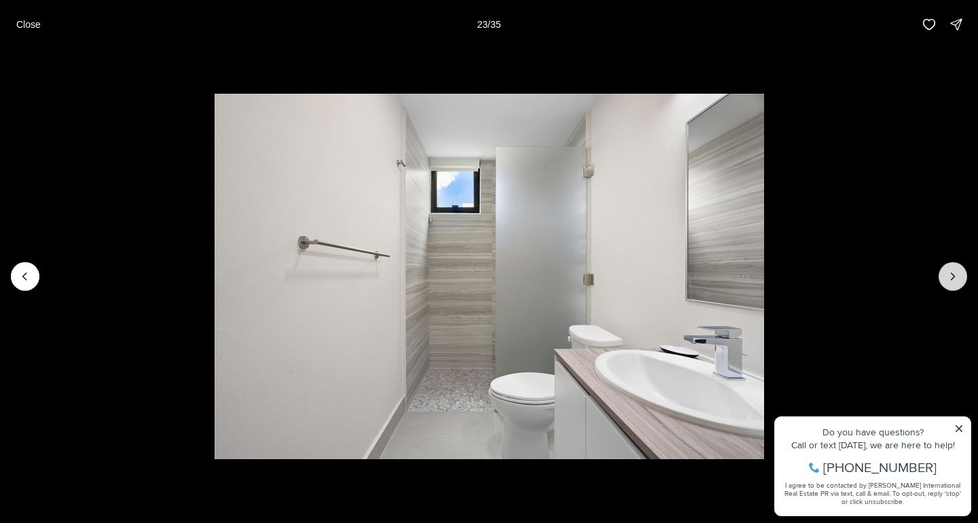
click at [952, 278] on icon "Next slide" at bounding box center [953, 277] width 14 height 14
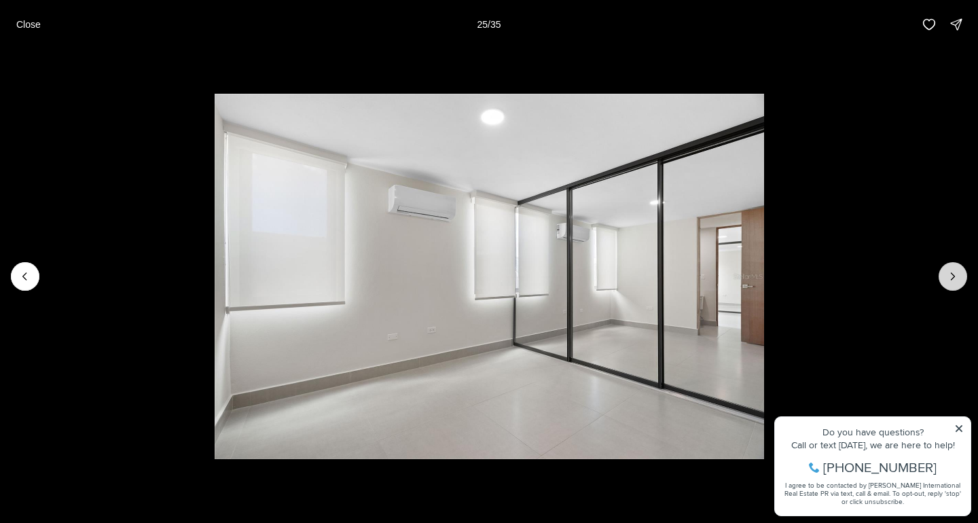
click at [952, 278] on icon "Next slide" at bounding box center [953, 277] width 14 height 14
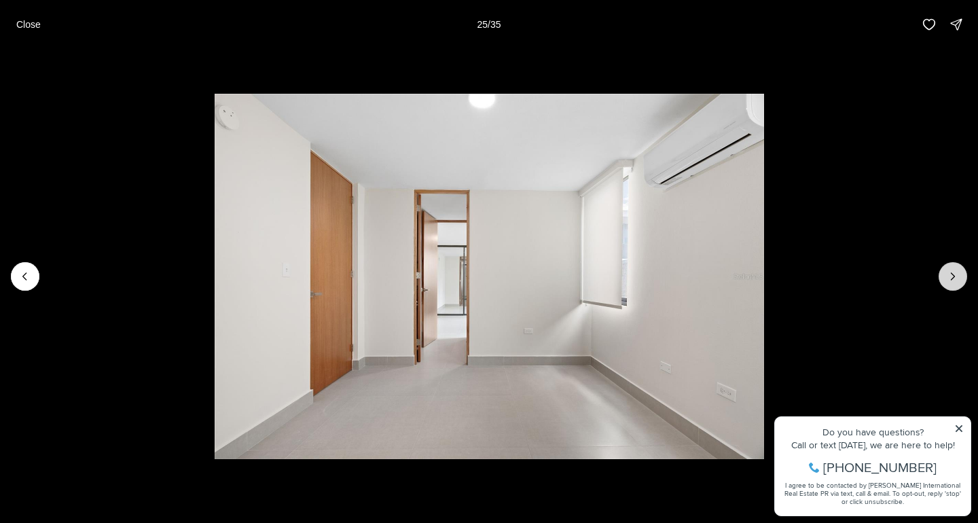
click at [952, 278] on icon "Next slide" at bounding box center [953, 277] width 14 height 14
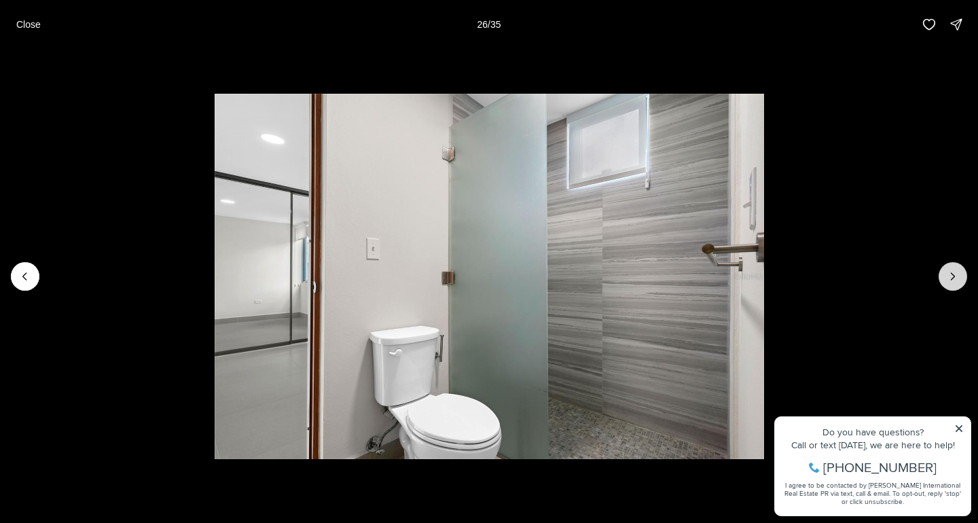
click at [952, 278] on icon "Next slide" at bounding box center [953, 277] width 14 height 14
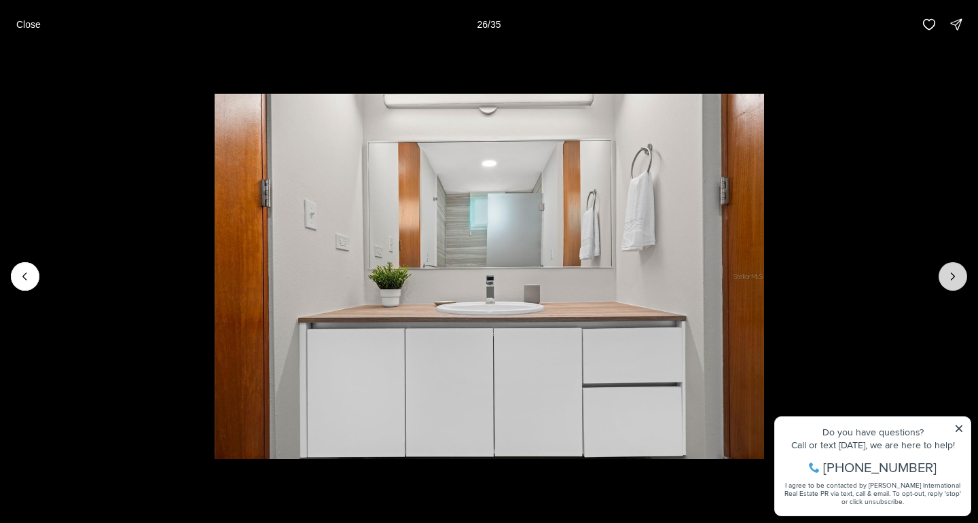
click at [952, 278] on icon "Next slide" at bounding box center [953, 277] width 14 height 14
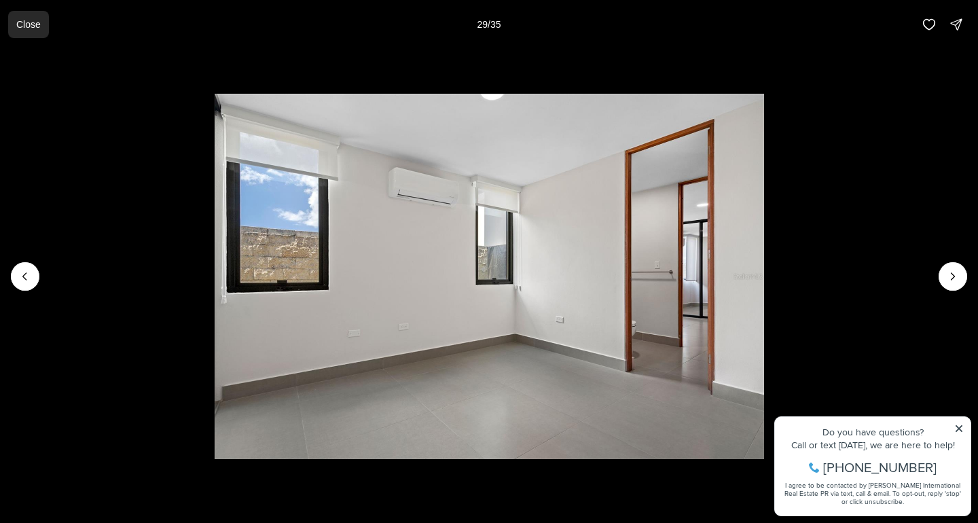
click at [33, 19] on p "Close" at bounding box center [28, 24] width 24 height 11
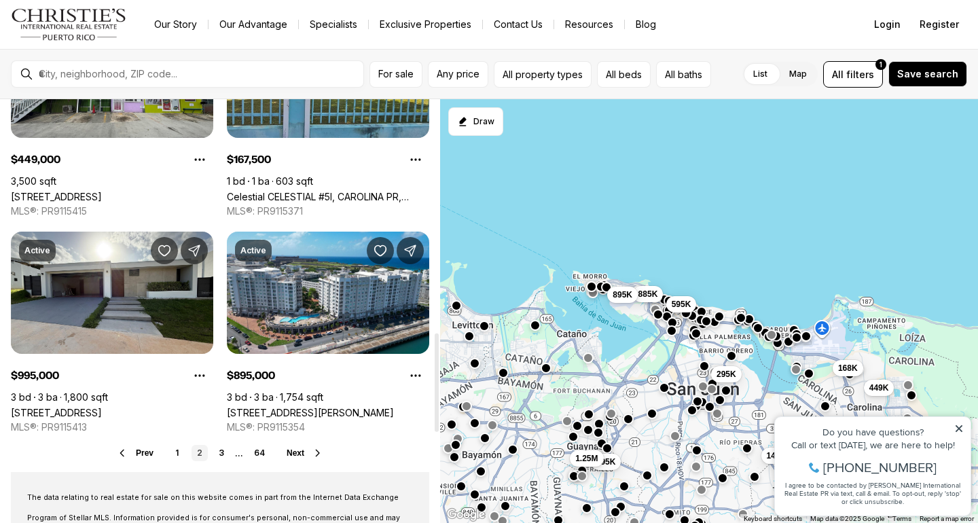
scroll to position [1015, 0]
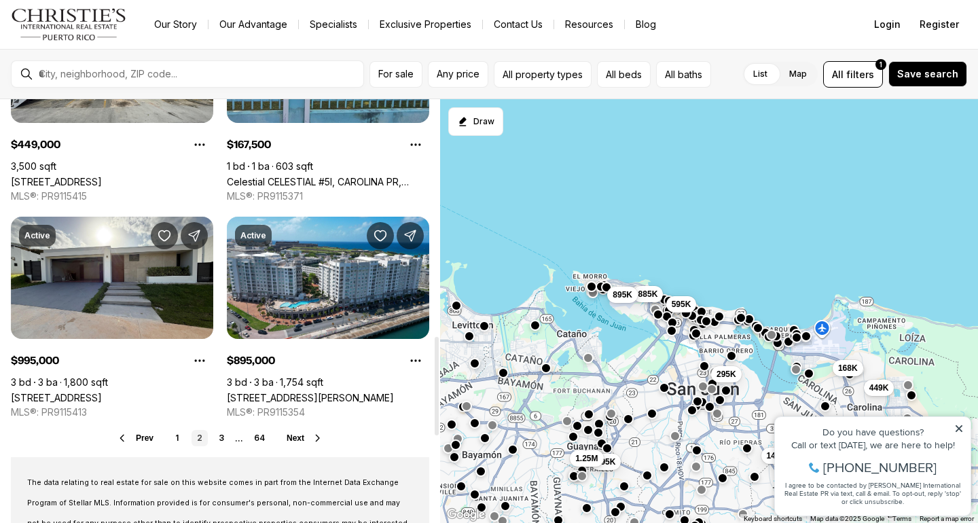
click at [301, 439] on span "Next" at bounding box center [295, 438] width 18 height 10
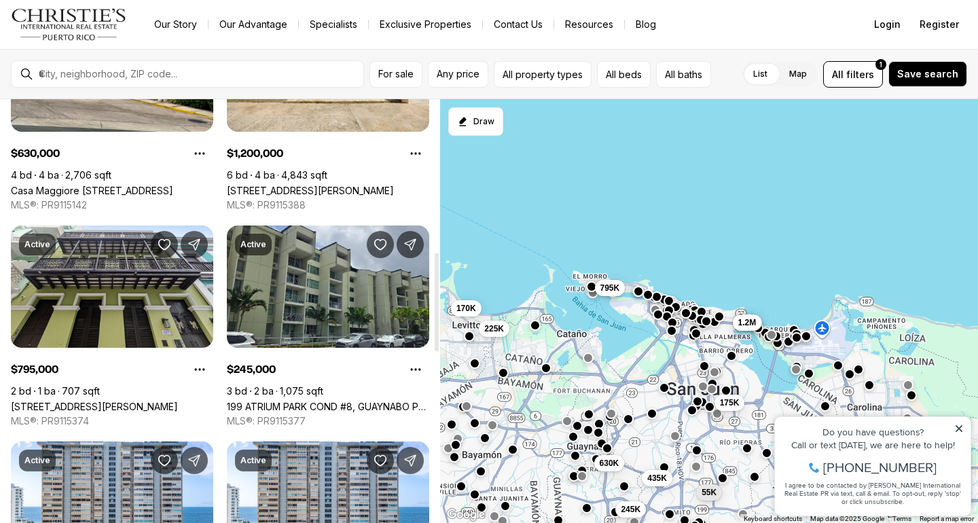
scroll to position [706, 0]
